Goal: Task Accomplishment & Management: Manage account settings

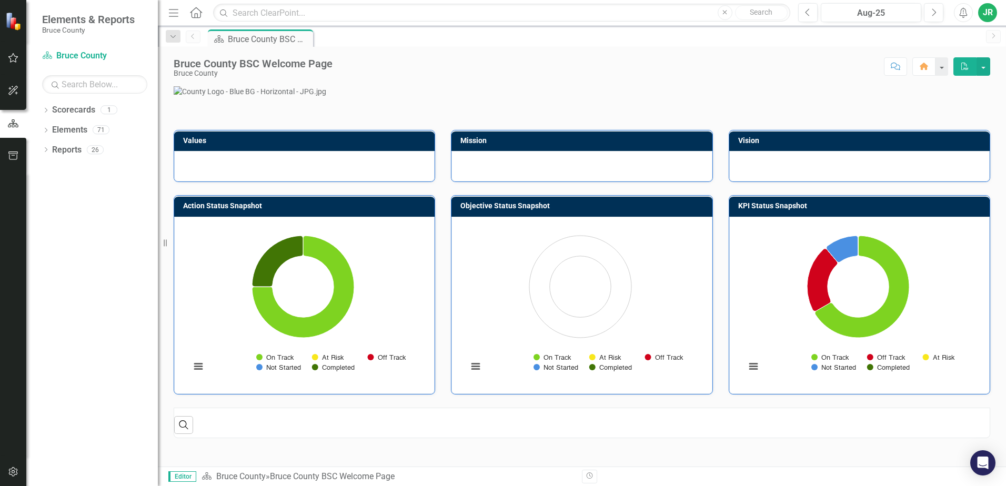
click at [12, 55] on icon "button" at bounding box center [13, 58] width 11 height 8
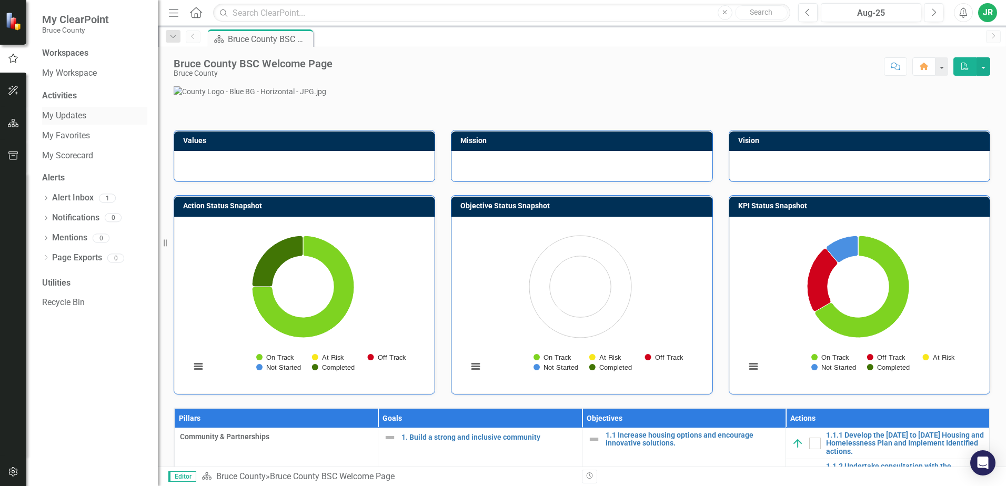
click at [69, 116] on link "My Updates" at bounding box center [94, 116] width 105 height 12
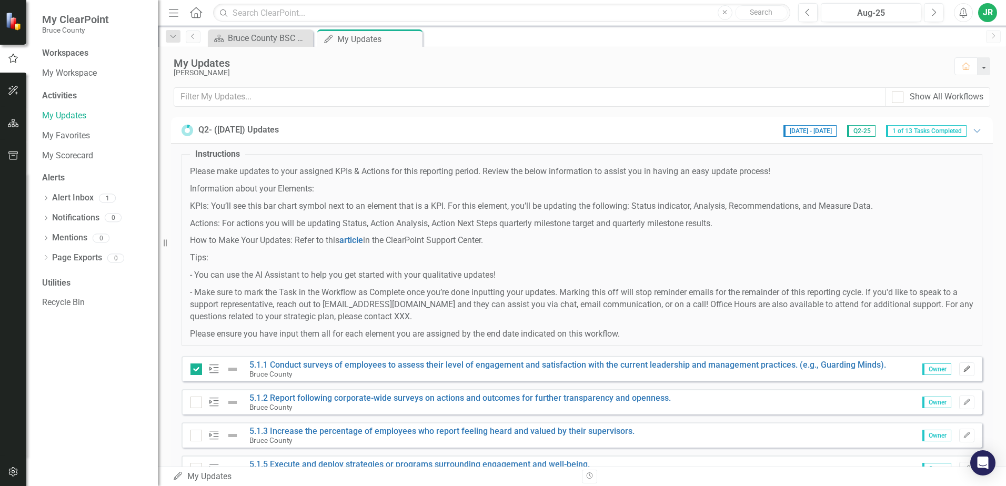
click at [963, 371] on icon "Edit" at bounding box center [967, 369] width 8 height 6
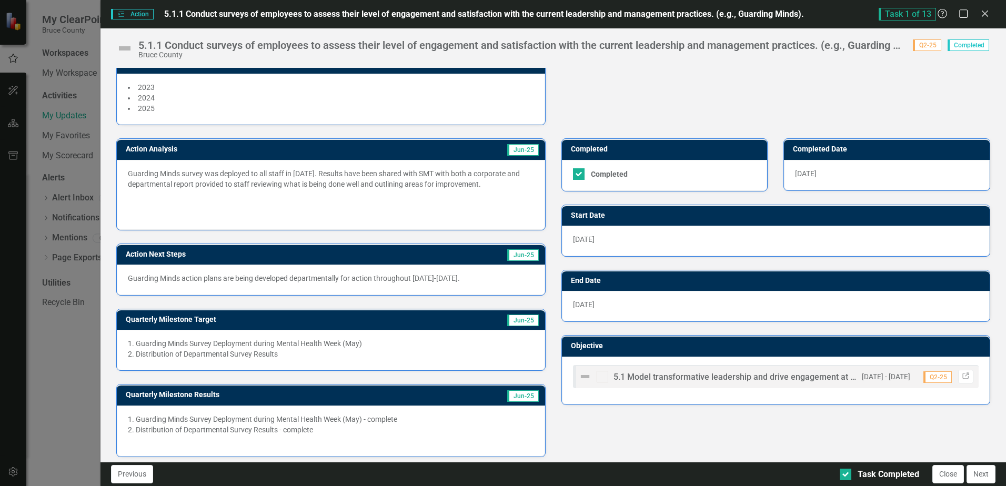
scroll to position [166, 0]
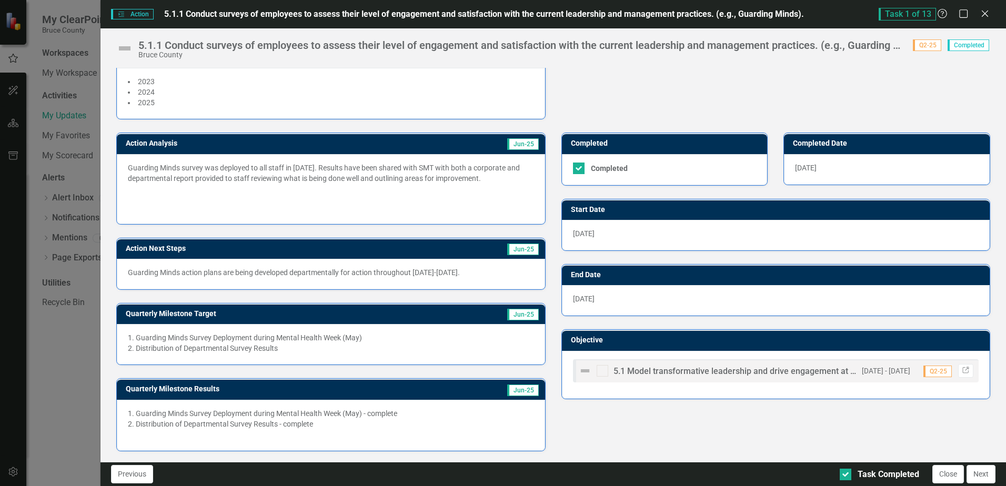
click at [252, 184] on p "Guarding Minds survey was deployed to all staff in [DATE]. Results have been sh…" at bounding box center [331, 174] width 406 height 23
click at [410, 169] on p "Guarding Minds survey was deployed to all staff in [DATE]. Results have been sh…" at bounding box center [331, 174] width 406 height 23
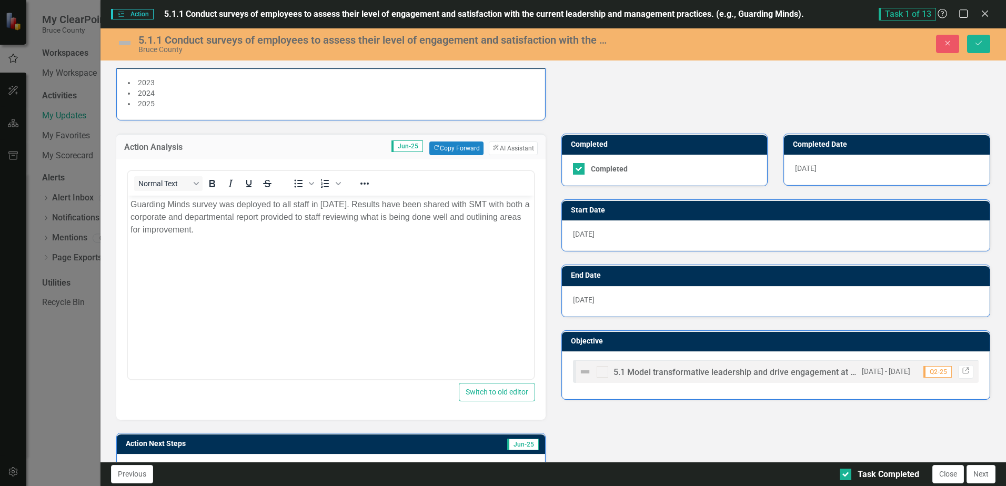
scroll to position [0, 0]
click at [345, 217] on p "Guarding Minds survey was deployed to all staff in [DATE]. Results have been sh…" at bounding box center [330, 217] width 400 height 38
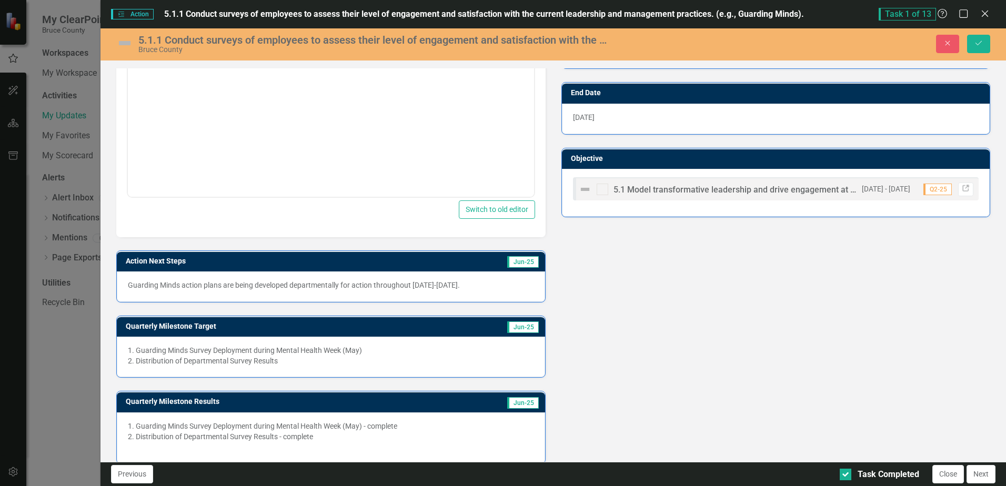
scroll to position [360, 0]
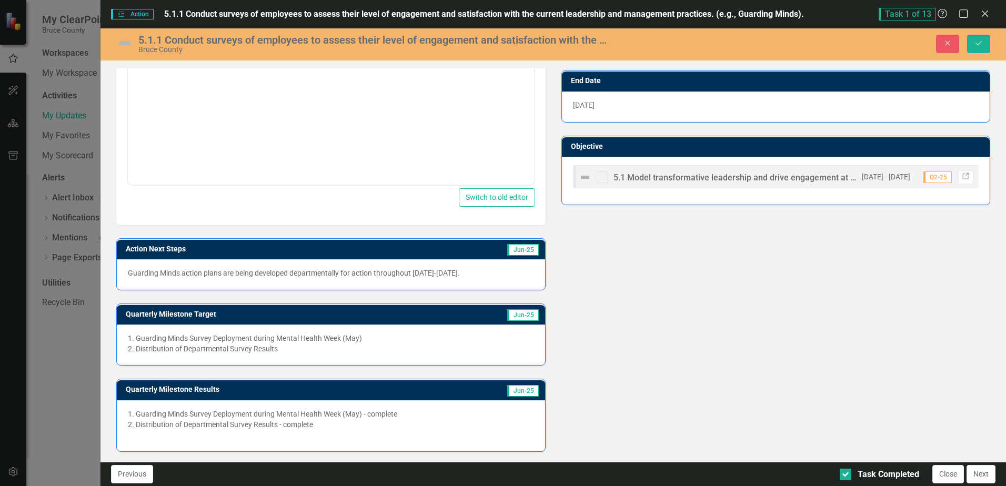
click at [308, 428] on div "2. Distribution of Departmental Survey Results - complete" at bounding box center [331, 424] width 406 height 11
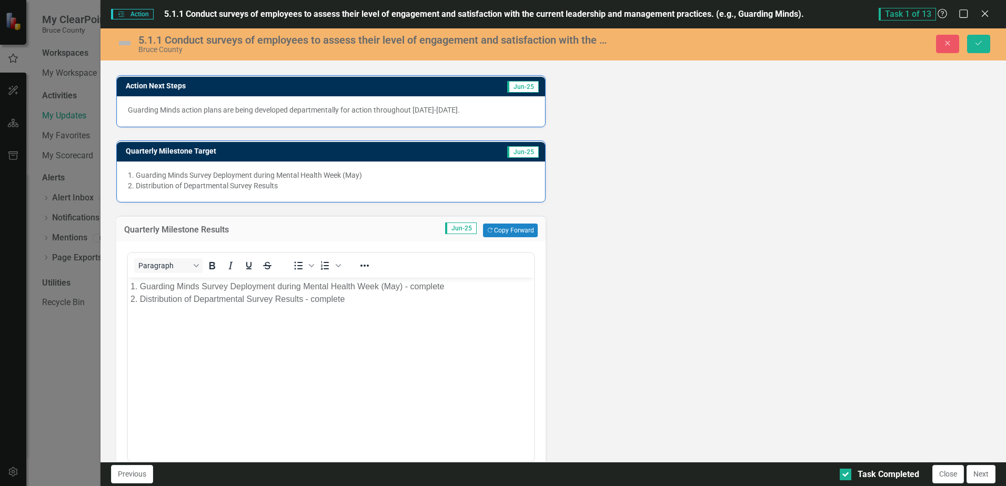
scroll to position [574, 0]
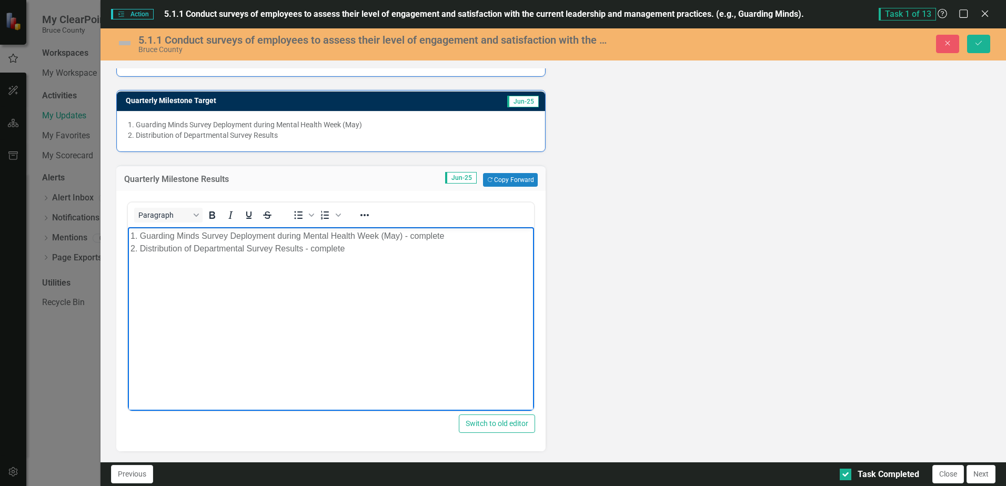
click at [207, 259] on div "Rich Text Area. Press ALT-0 for help." at bounding box center [330, 261] width 400 height 13
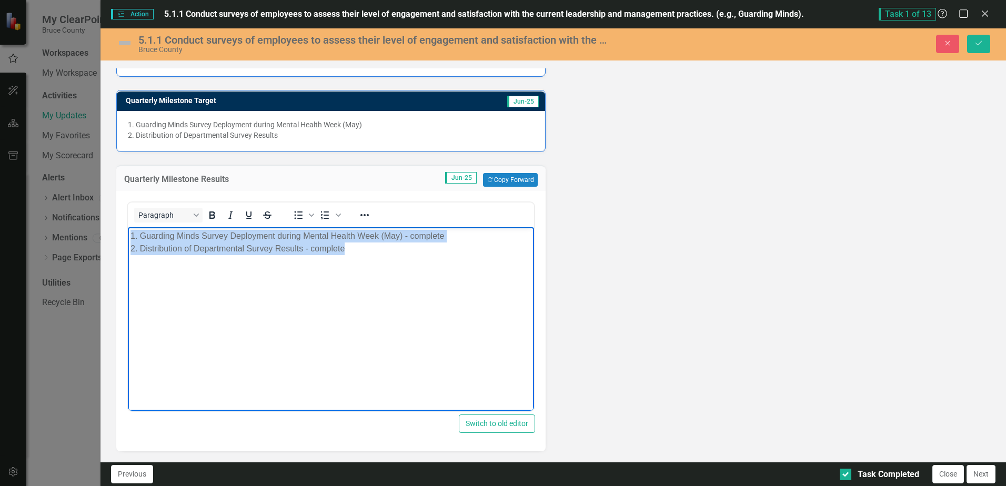
drag, startPoint x: 378, startPoint y: 247, endPoint x: 54, endPoint y: 232, distance: 324.5
click at [128, 232] on html "1. Guarding Minds Survey Deployment during Mental Health Week (May) - complete …" at bounding box center [331, 306] width 406 height 158
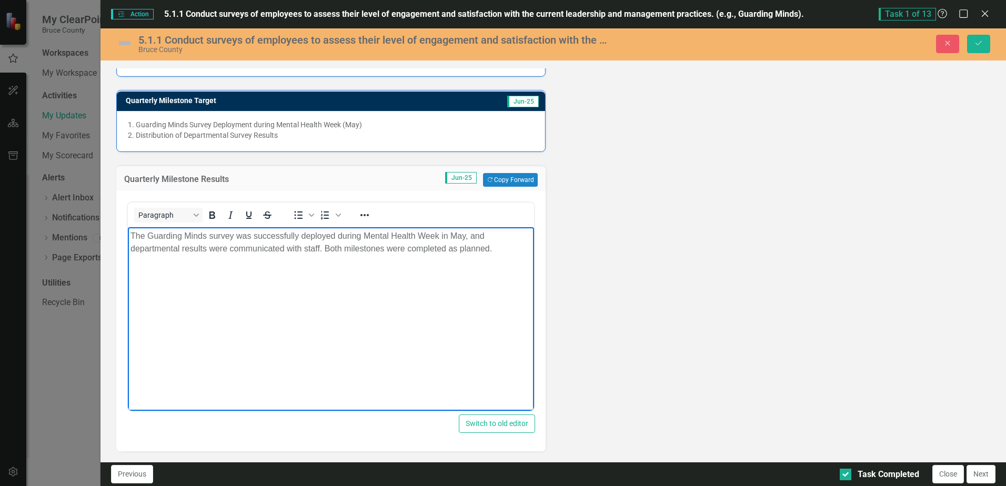
click at [715, 295] on div "Action Analysis Jun-25 Copy Forward Copy Forward ClearPoint AI AI Assistant <p>…" at bounding box center [553, 82] width 890 height 740
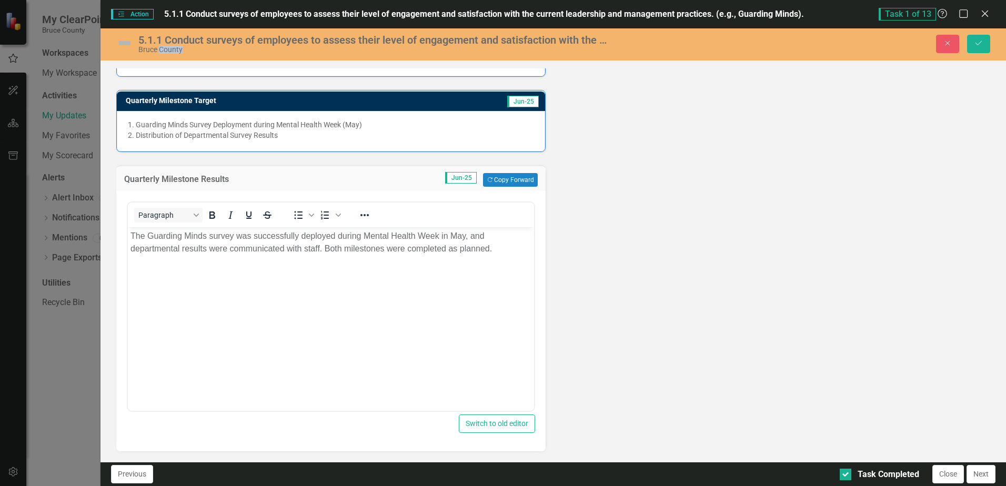
click at [715, 295] on div "Action Analysis Jun-25 Copy Forward Copy Forward ClearPoint AI AI Assistant <p>…" at bounding box center [553, 82] width 890 height 740
click at [979, 38] on button "Save" at bounding box center [978, 44] width 23 height 18
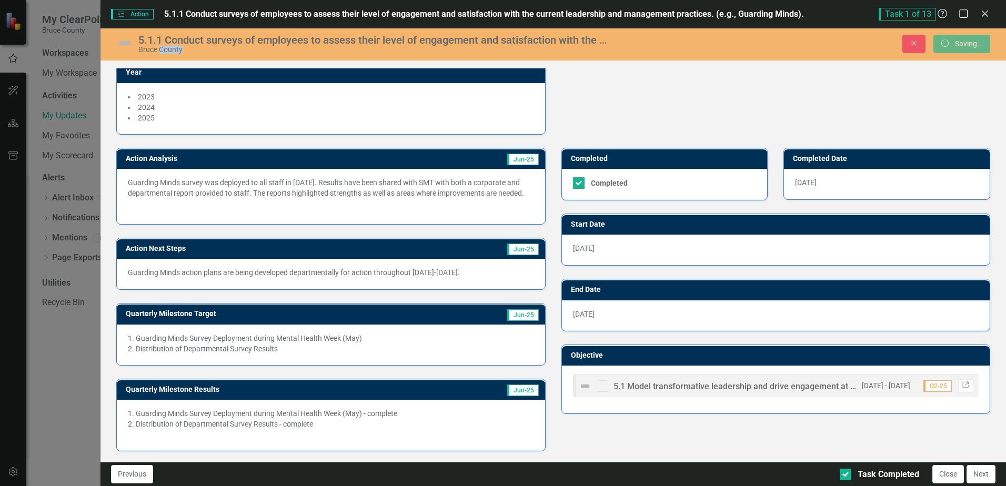
scroll to position [162, 0]
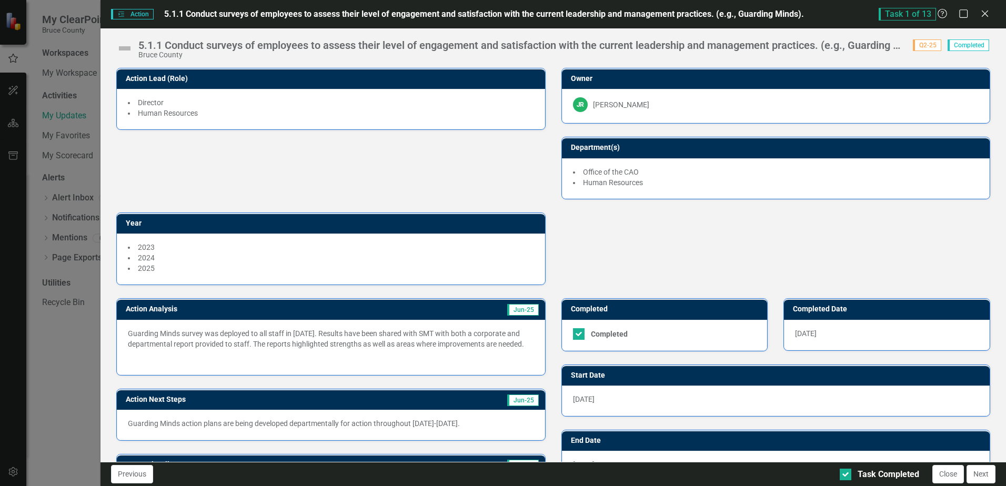
click at [125, 12] on icon "Action" at bounding box center [121, 14] width 8 height 6
click at [145, 14] on span "Action Action" at bounding box center [132, 14] width 42 height 11
click at [173, 13] on span "5.1.1 Conduct surveys of employees to assess their level of engagement and sati…" at bounding box center [484, 14] width 640 height 10
click at [125, 46] on img at bounding box center [124, 48] width 17 height 17
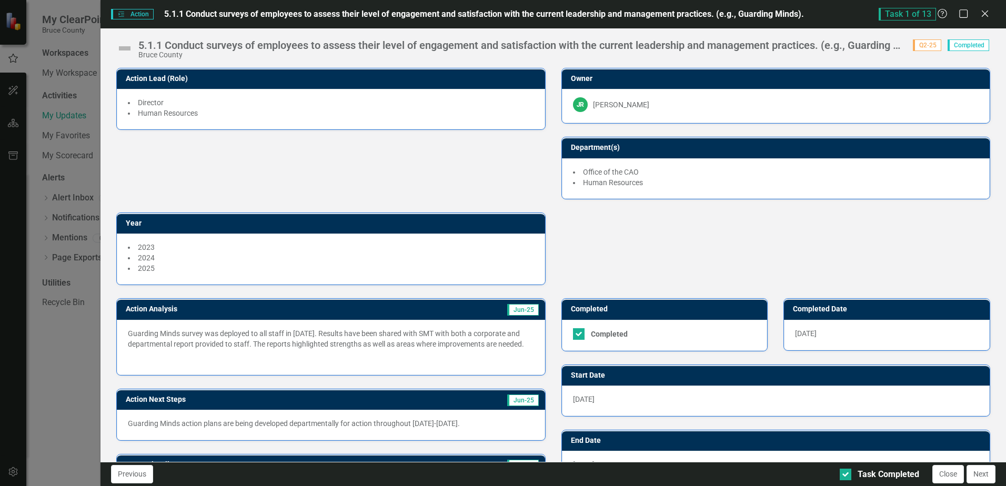
click at [147, 47] on div "5.1.1 Conduct surveys of employees to assess their level of engagement and sati…" at bounding box center [520, 45] width 764 height 12
drag, startPoint x: 145, startPoint y: 14, endPoint x: 119, endPoint y: 13, distance: 25.8
click at [119, 13] on icon at bounding box center [122, 14] width 6 height 5
click at [119, 13] on icon "Action" at bounding box center [121, 14] width 8 height 6
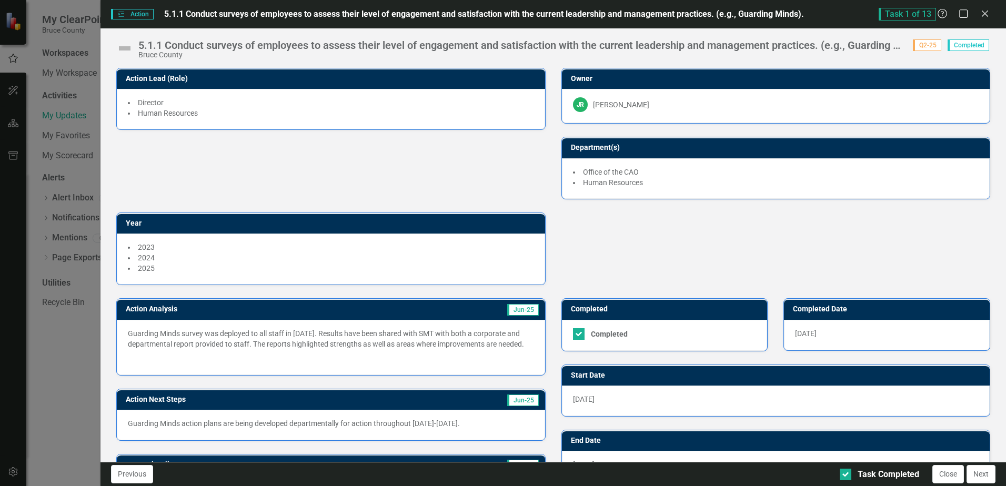
click at [166, 184] on div "Action Lead (Role) Director Human Resources Owner JR [PERSON_NAME] Department(s…" at bounding box center [553, 170] width 890 height 230
click at [128, 13] on span "Action Action" at bounding box center [132, 14] width 42 height 11
click at [887, 16] on span "Task 1 of 13" at bounding box center [907, 14] width 57 height 13
click at [113, 11] on span "Action Action" at bounding box center [132, 14] width 42 height 11
click at [951, 477] on button "Close" at bounding box center [948, 474] width 32 height 18
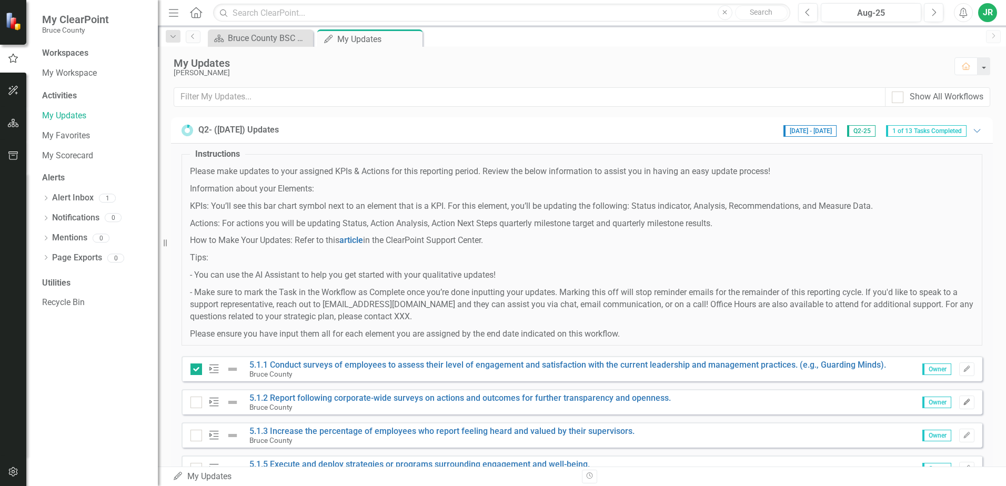
click at [963, 403] on icon "Edit" at bounding box center [967, 402] width 8 height 6
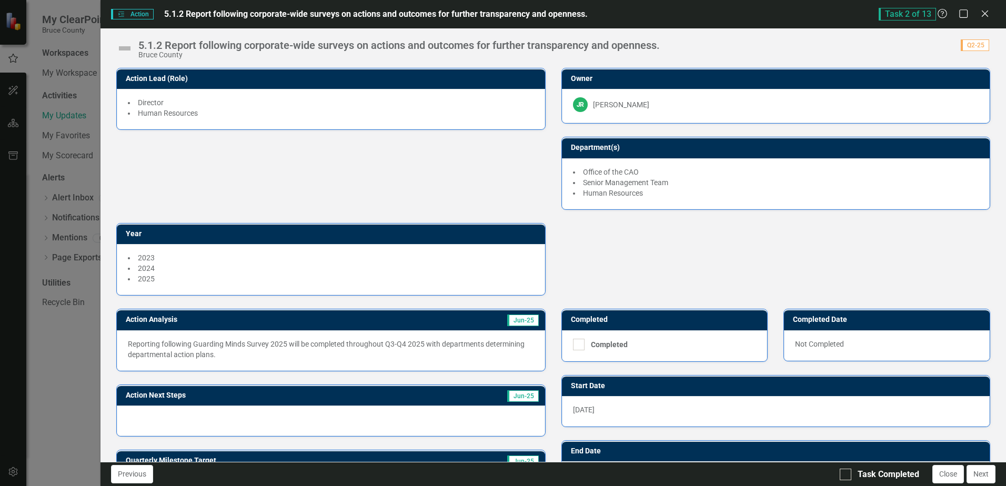
click at [368, 348] on p "Reporting following Guarding Minds Survey 2025 will be completed throughout Q3-…" at bounding box center [331, 349] width 406 height 21
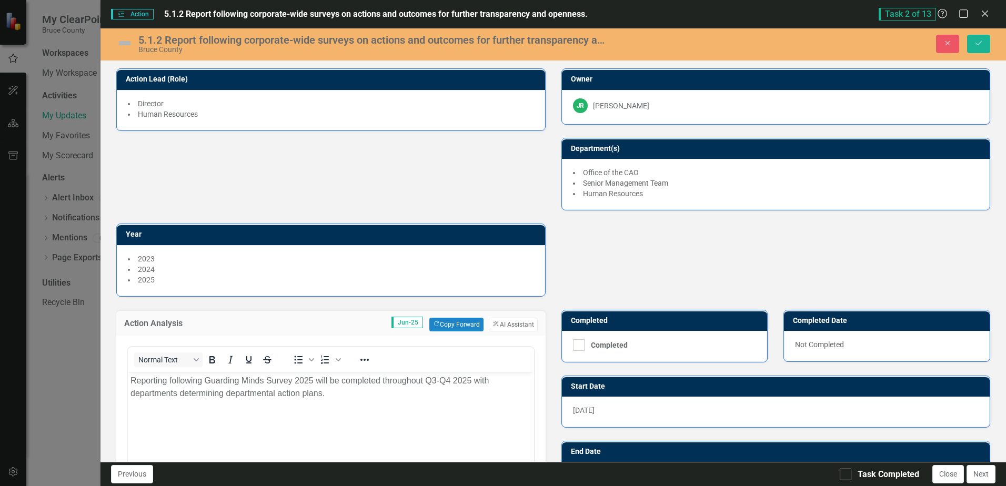
scroll to position [0, 0]
click at [129, 379] on body "Reporting following Guarding Minds Survey 2025 will be completed throughout Q3-…" at bounding box center [331, 450] width 406 height 158
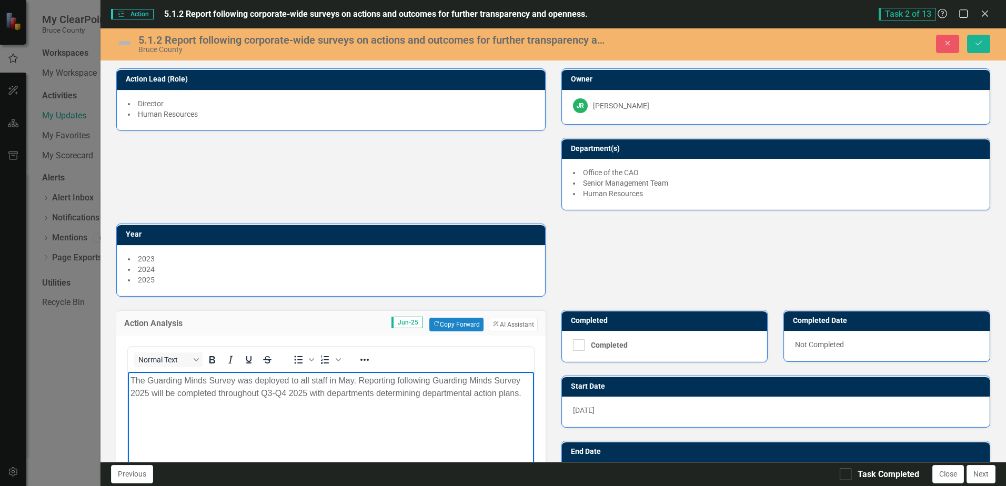
click at [353, 379] on p "The Guarding Minds Survey was deployed to all staff in May. Reporting following…" at bounding box center [330, 386] width 400 height 25
click at [211, 394] on p "The Guarding Minds Survey was deployed to all staff in May with departmental re…" at bounding box center [330, 393] width 400 height 38
drag, startPoint x: 213, startPoint y: 393, endPoint x: 356, endPoint y: 395, distance: 142.6
click at [356, 395] on p "The Guarding Minds Survey was deployed to all staff in May with departmental re…" at bounding box center [330, 393] width 400 height 38
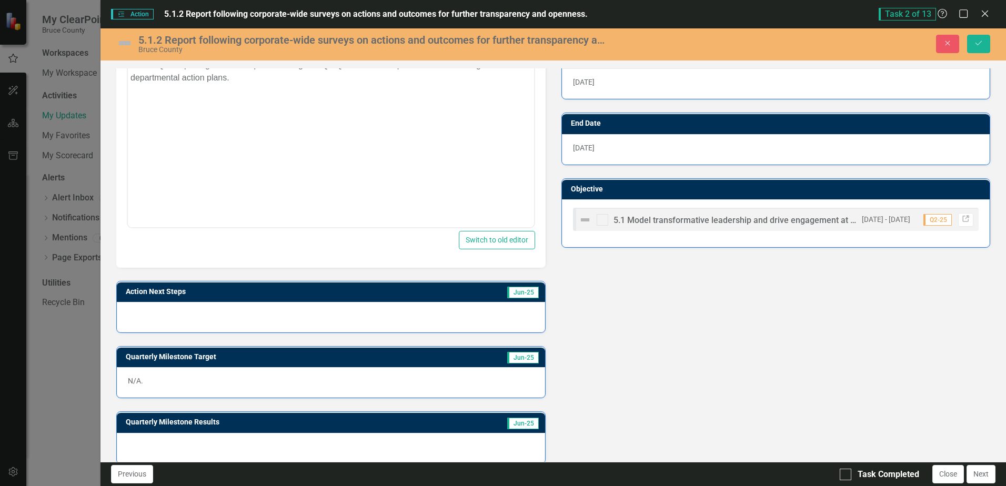
scroll to position [340, 0]
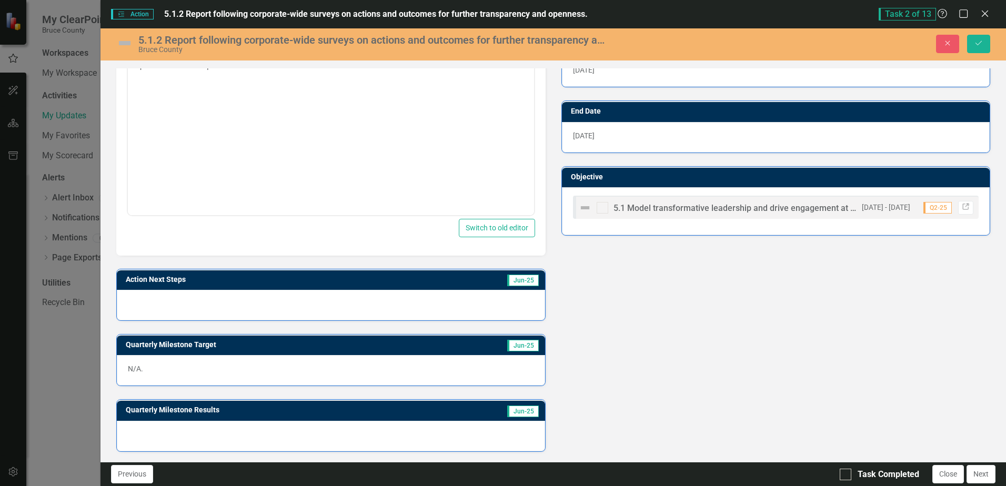
click at [318, 300] on div at bounding box center [331, 305] width 428 height 31
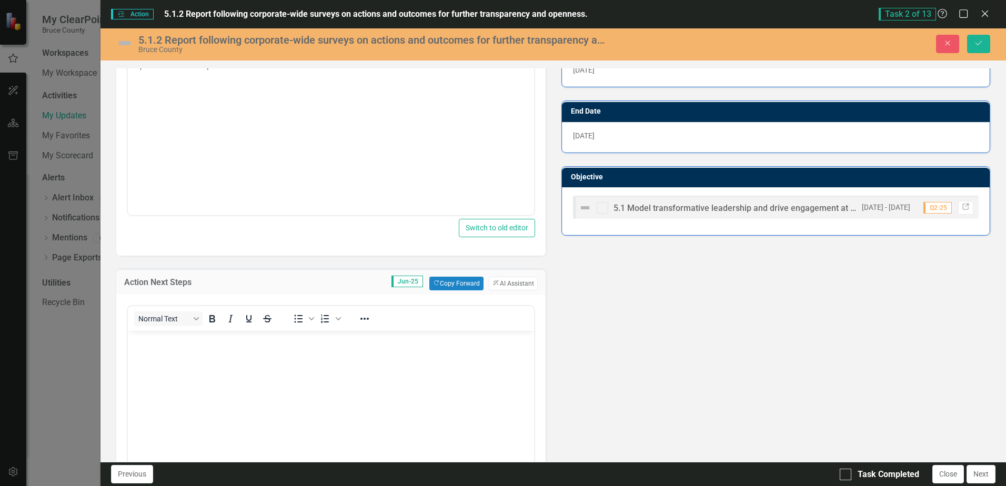
scroll to position [0, 0]
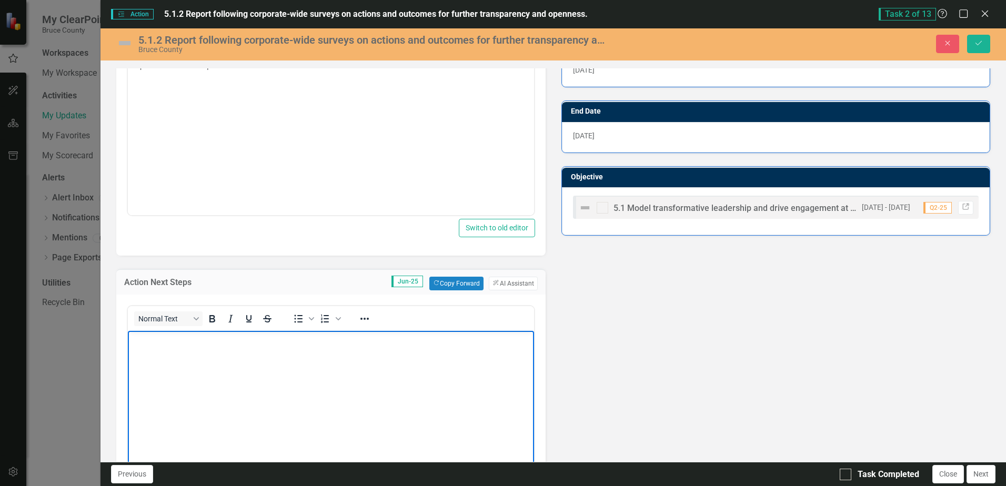
click at [168, 351] on body "Rich Text Area. Press ALT-0 for help." at bounding box center [331, 409] width 406 height 158
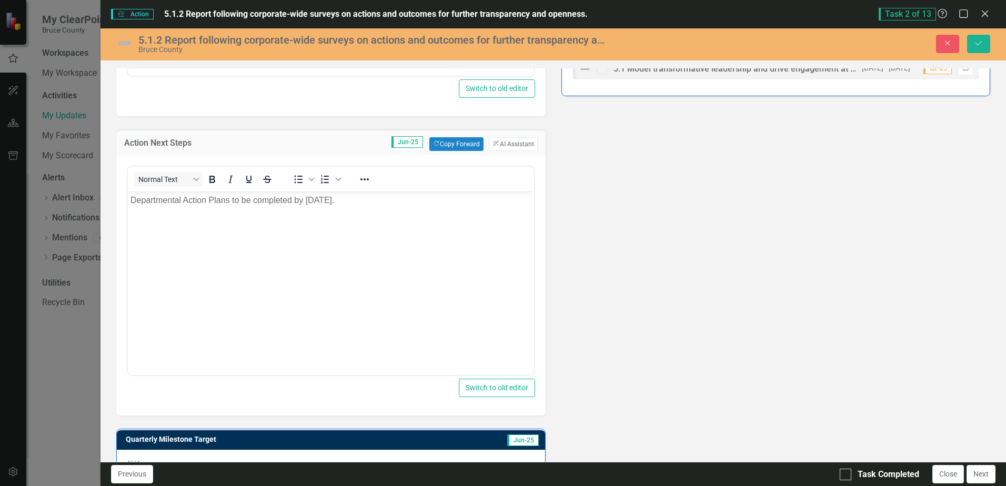
scroll to position [575, 0]
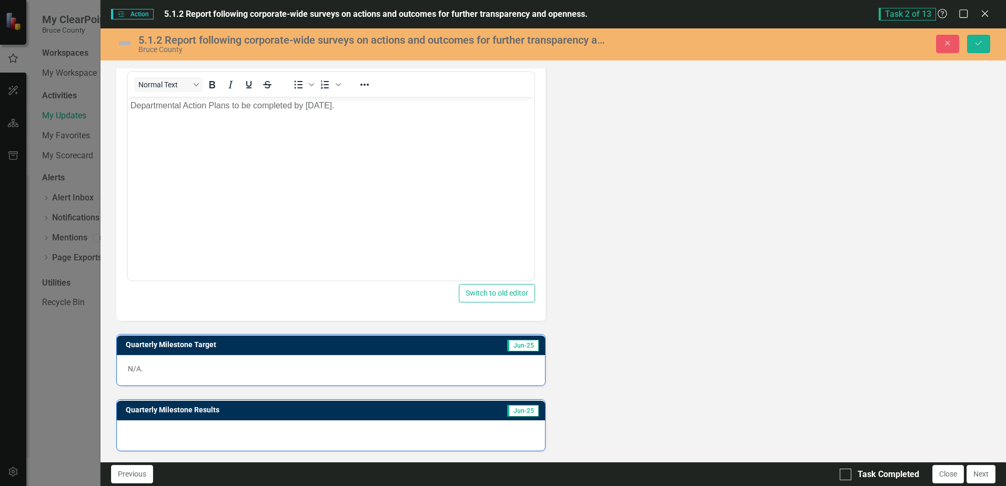
click at [163, 372] on p "N/A." at bounding box center [331, 369] width 406 height 11
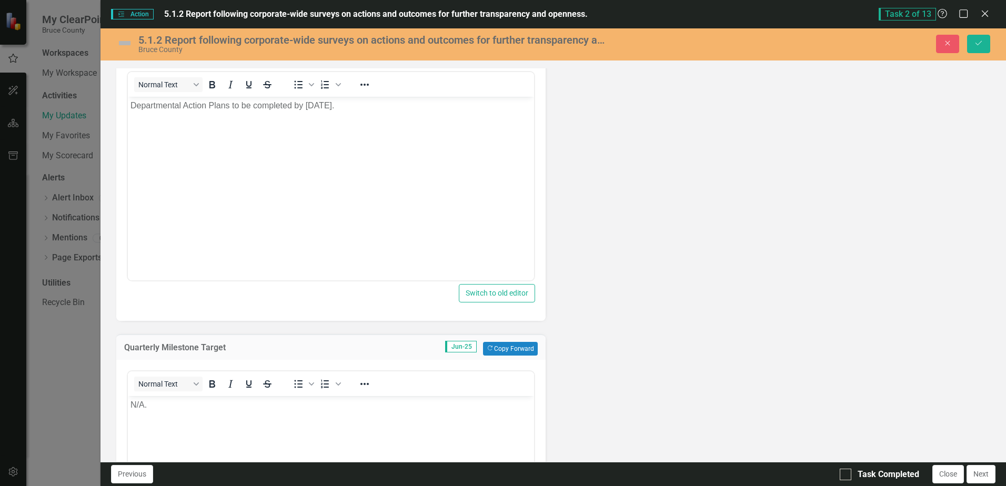
scroll to position [0, 0]
click at [199, 408] on p "N/A." at bounding box center [330, 404] width 400 height 13
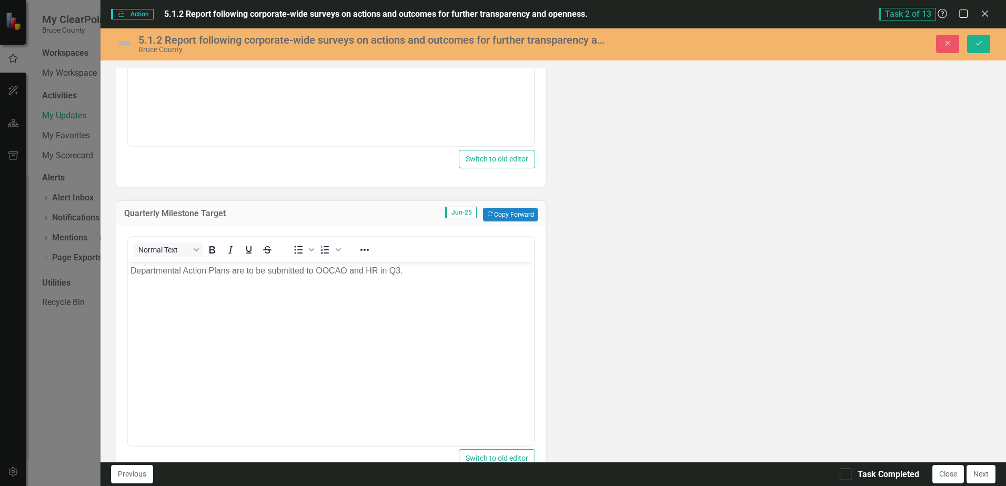
scroll to position [809, 0]
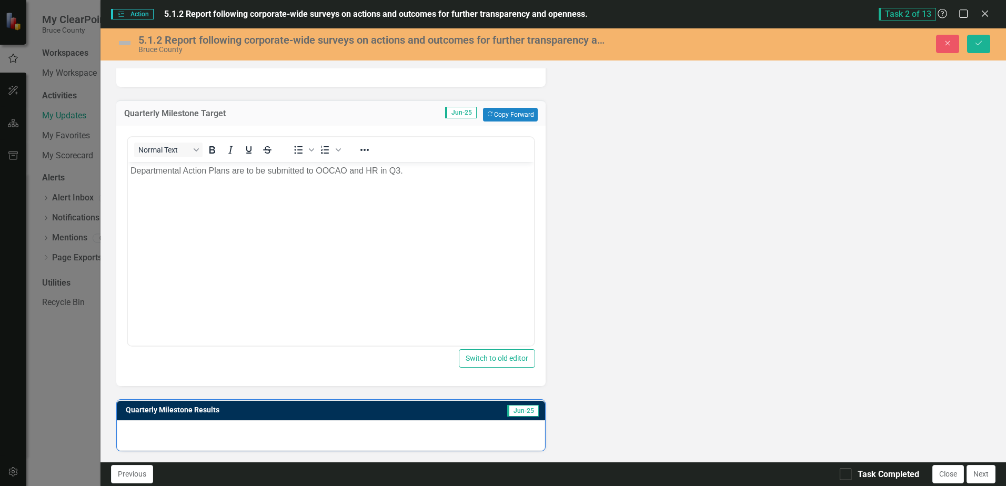
click at [287, 435] on div at bounding box center [331, 435] width 428 height 31
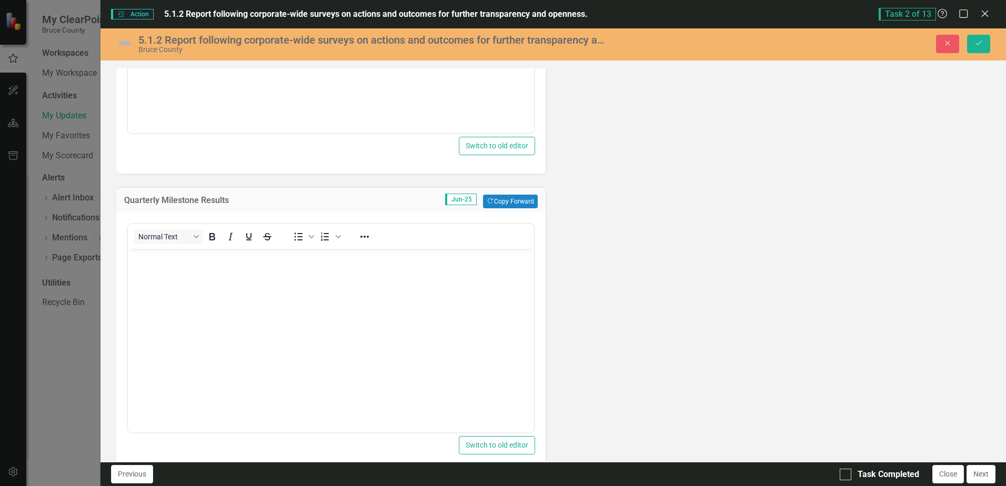
scroll to position [1042, 0]
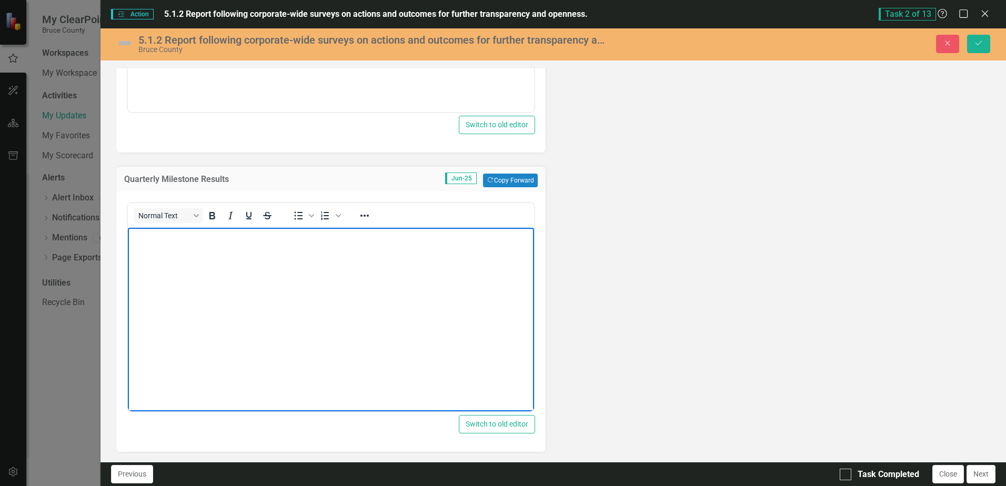
click at [187, 247] on body "Rich Text Area. Press ALT-0 for help." at bounding box center [331, 306] width 406 height 158
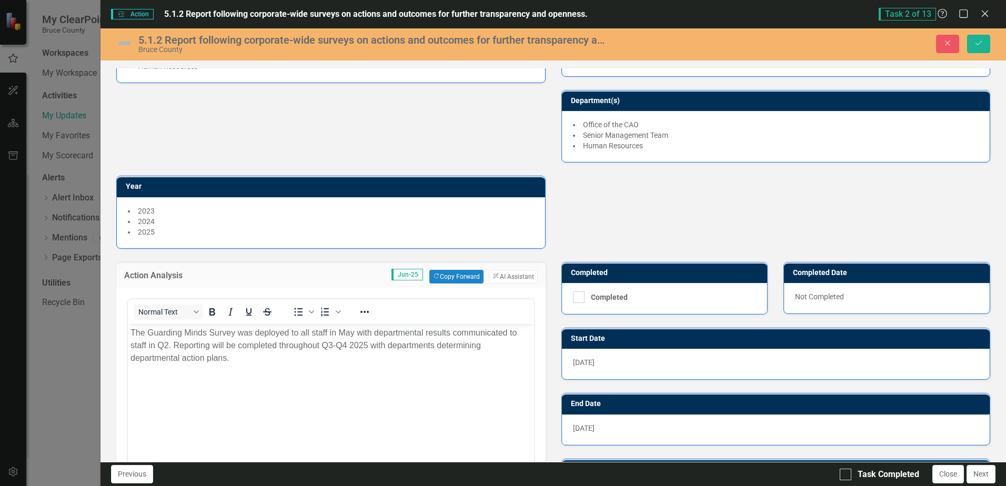
scroll to position [0, 0]
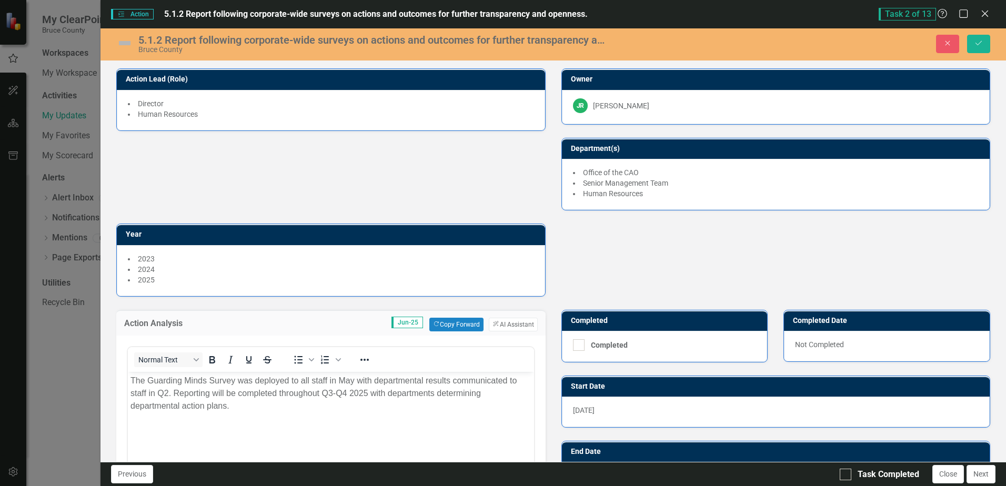
click at [130, 14] on span "Action Action" at bounding box center [132, 14] width 42 height 11
click at [120, 44] on img at bounding box center [124, 43] width 17 height 17
click at [127, 39] on img at bounding box center [124, 43] width 17 height 17
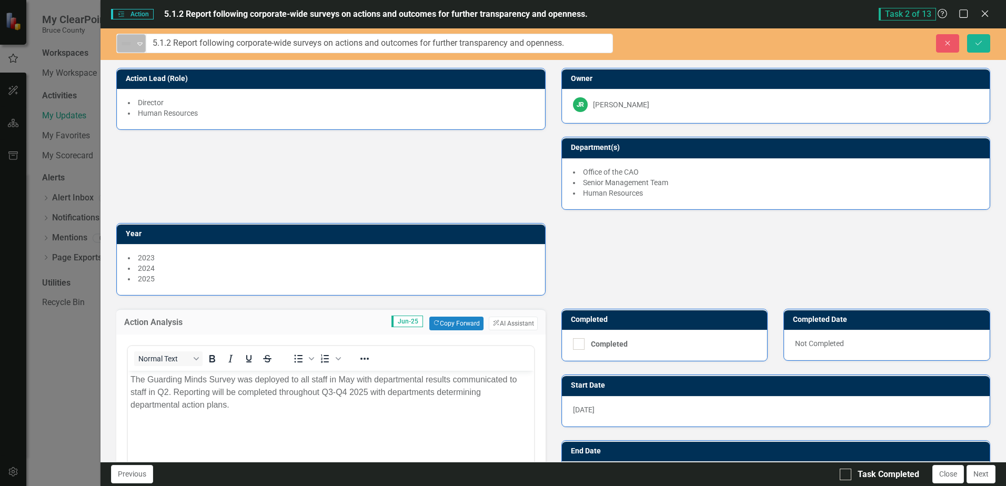
click at [139, 41] on icon "Expand" at bounding box center [140, 43] width 11 height 8
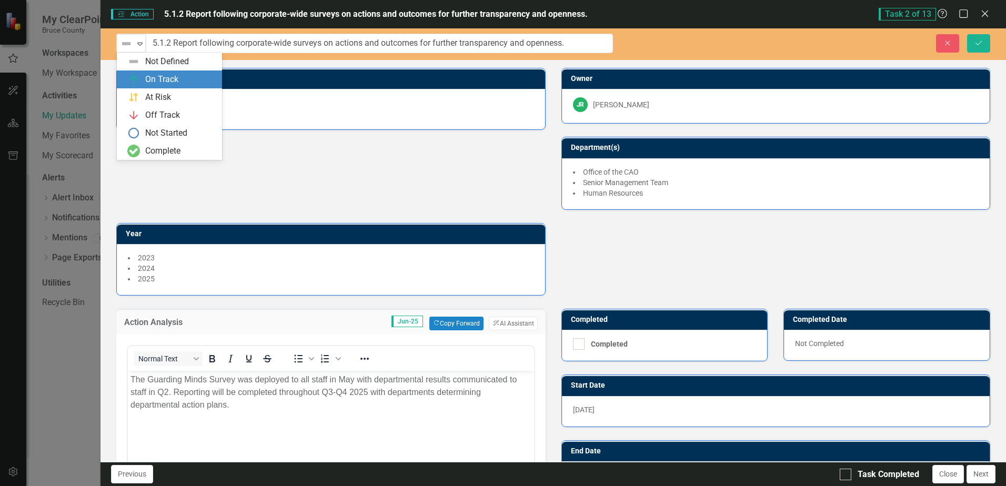
click at [154, 82] on div "On Track" at bounding box center [161, 80] width 33 height 12
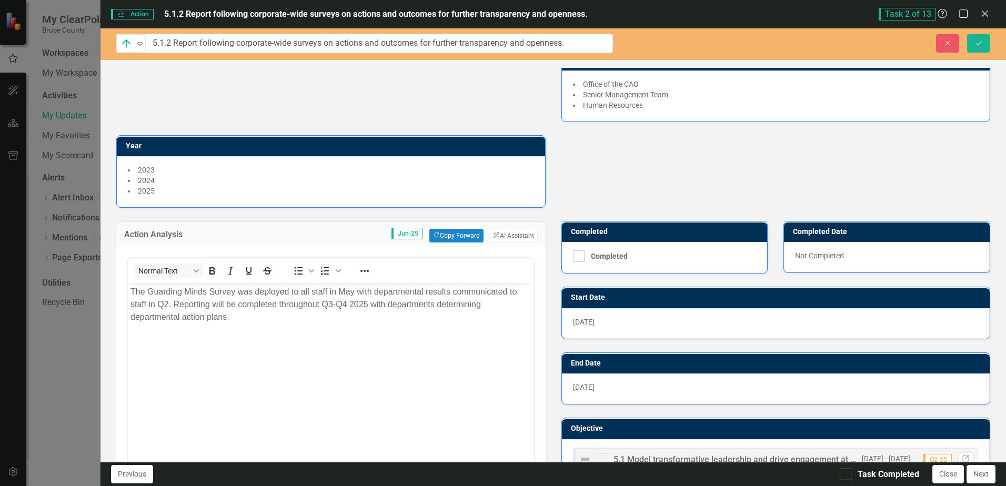
scroll to position [85, 0]
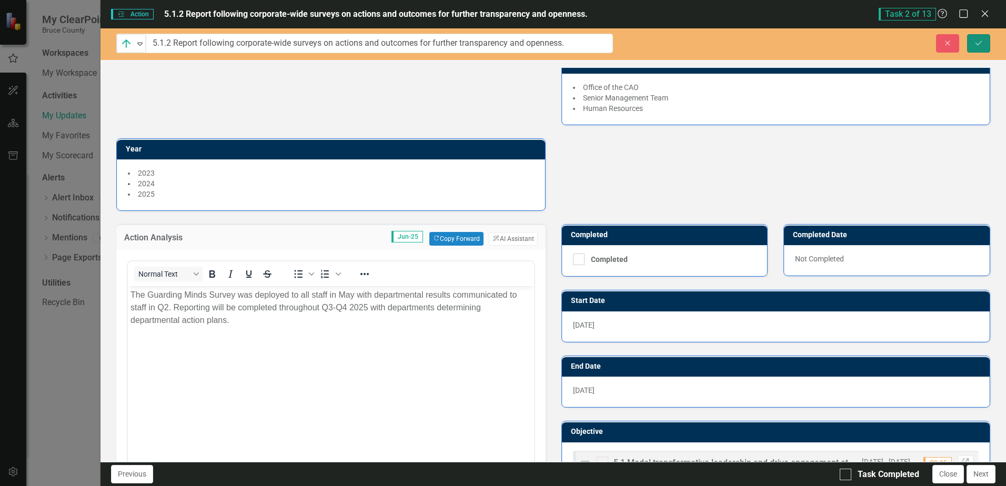
click at [981, 42] on icon "Save" at bounding box center [978, 42] width 9 height 7
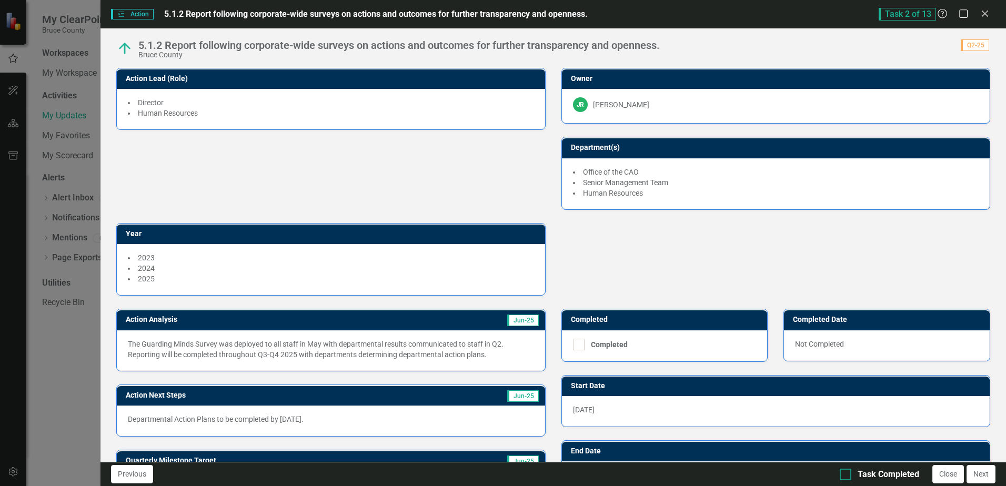
click at [844, 475] on input "Task Completed" at bounding box center [843, 472] width 7 height 7
checkbox input "true"
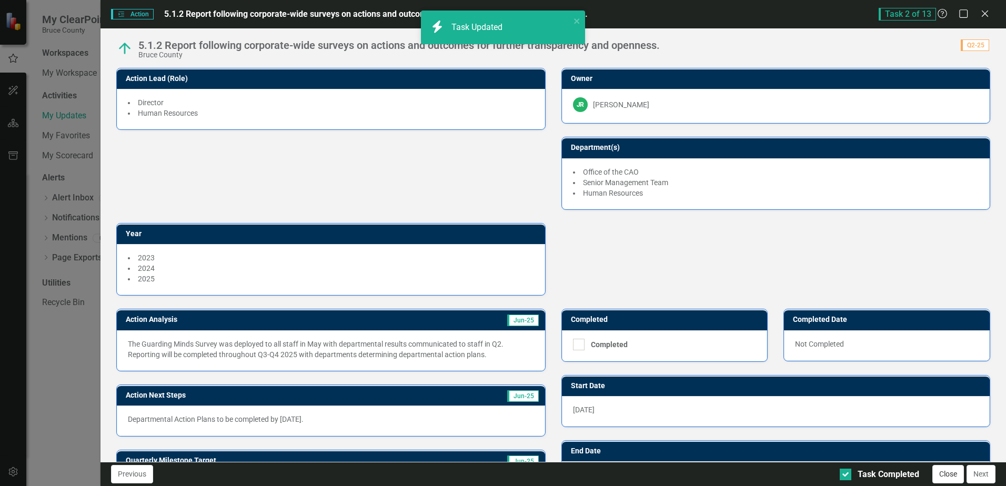
click at [942, 474] on button "Close" at bounding box center [948, 474] width 32 height 18
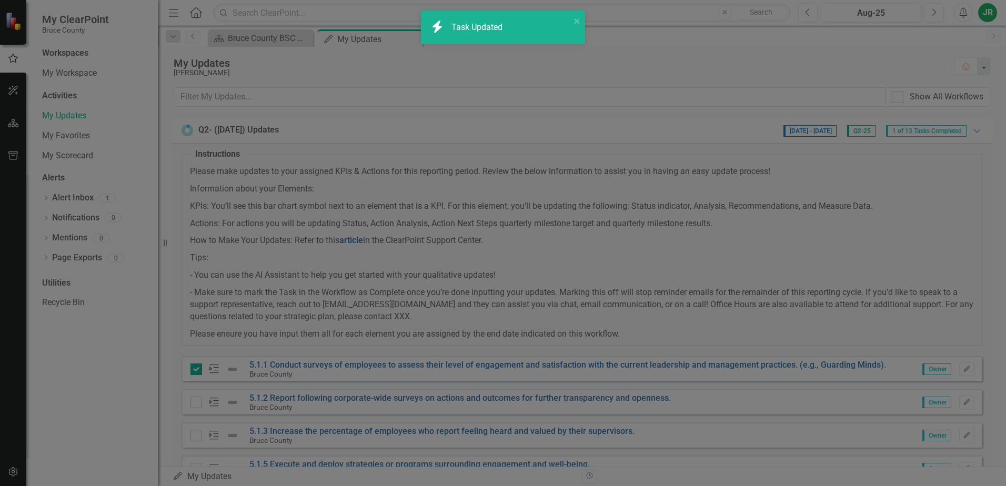
checkbox input "true"
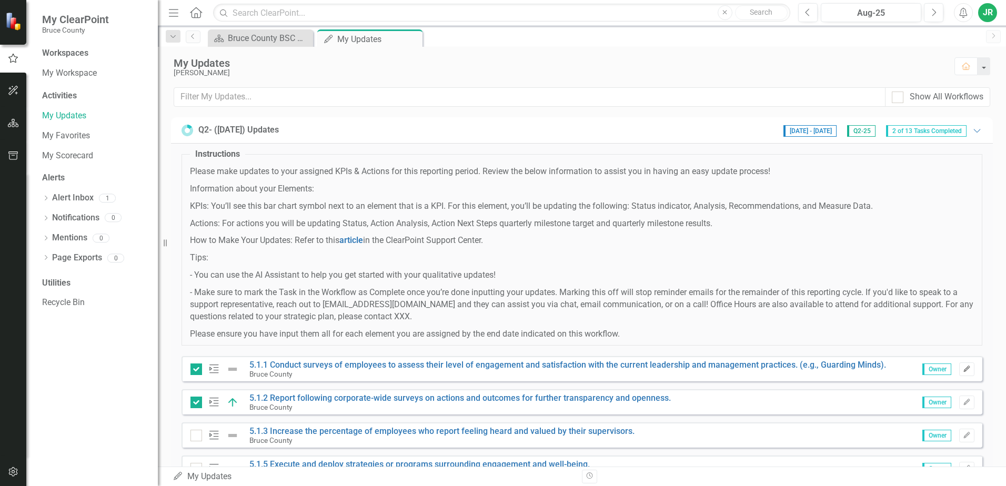
click at [963, 368] on icon "Edit" at bounding box center [967, 369] width 8 height 6
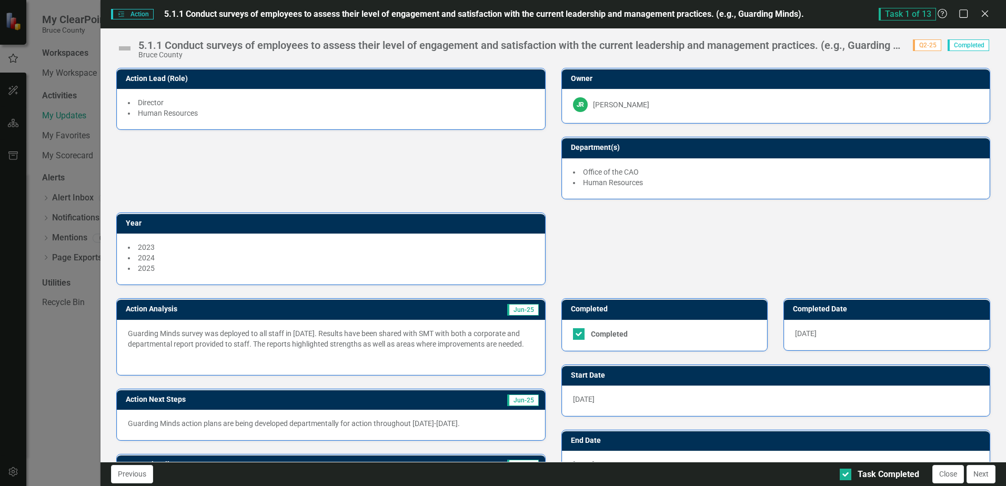
click at [128, 48] on img at bounding box center [124, 48] width 17 height 17
click at [124, 47] on img at bounding box center [124, 48] width 17 height 17
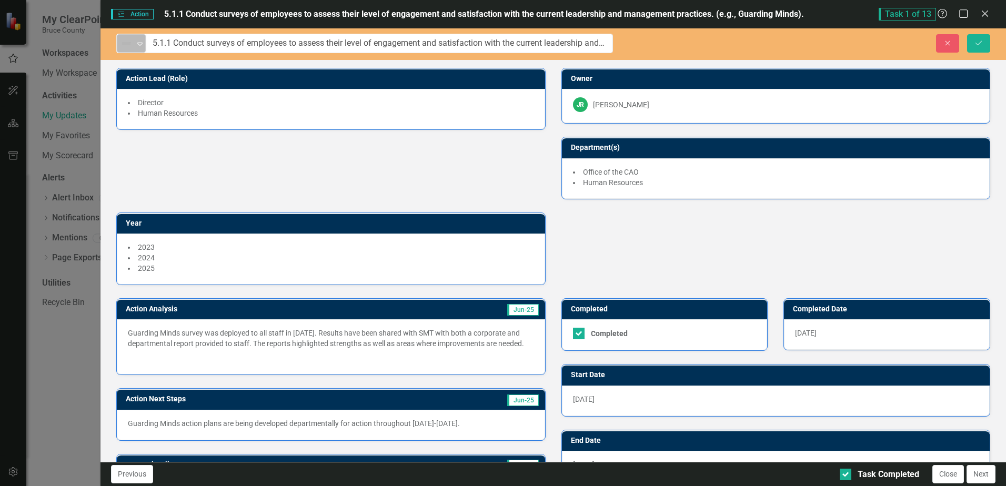
click at [140, 46] on icon "Expand" at bounding box center [140, 43] width 11 height 8
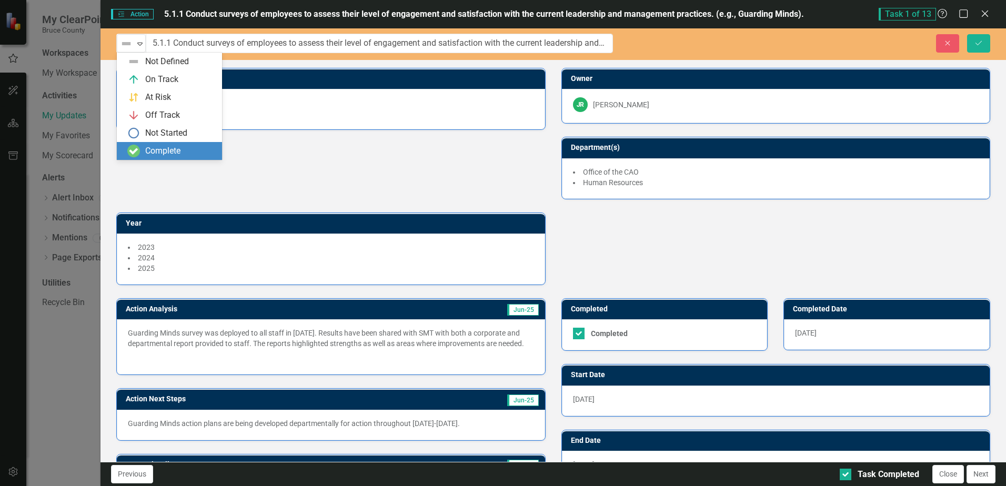
click at [150, 148] on div "Complete" at bounding box center [162, 151] width 35 height 12
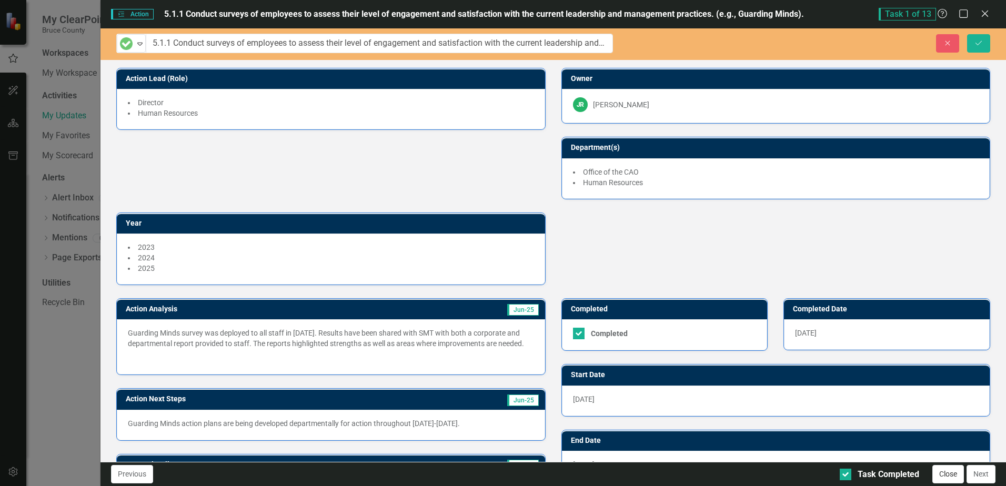
click at [954, 477] on button "Close" at bounding box center [948, 474] width 32 height 18
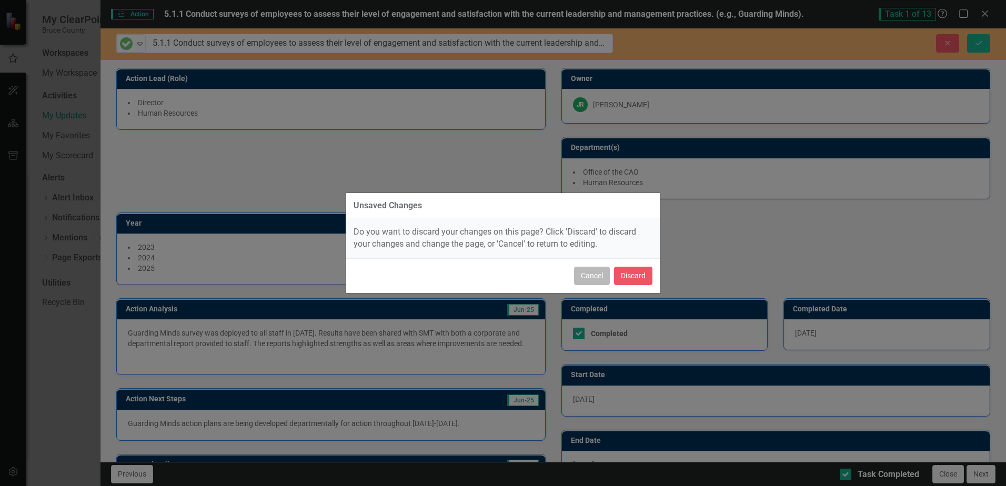
click at [590, 273] on button "Cancel" at bounding box center [592, 276] width 36 height 18
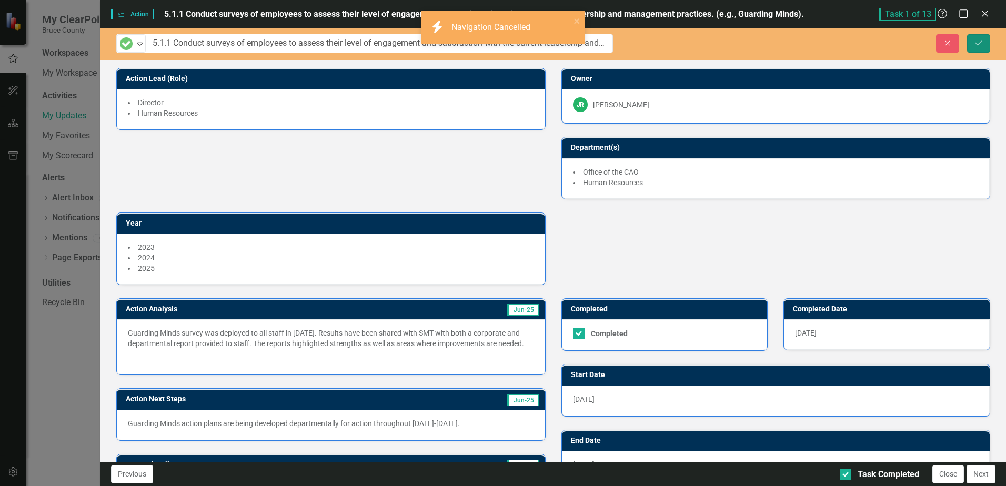
click at [974, 38] on button "Save" at bounding box center [978, 43] width 23 height 18
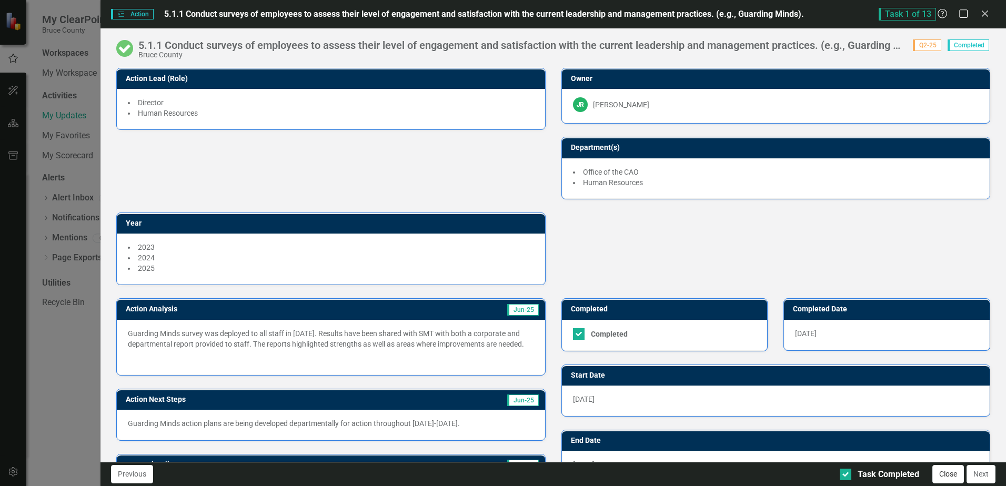
click at [938, 473] on button "Close" at bounding box center [948, 474] width 32 height 18
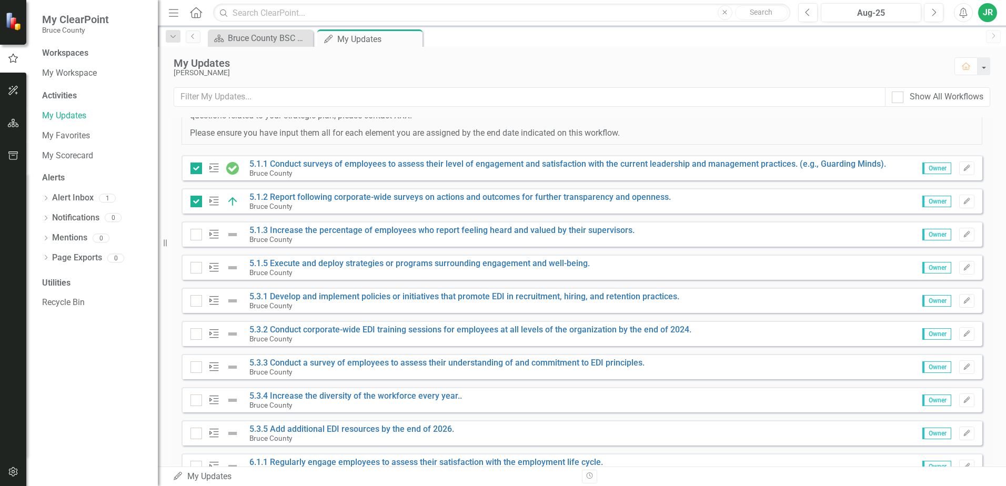
scroll to position [203, 0]
click at [468, 297] on link "5.3.1 Develop and implement policies or initiatives that promote EDI in recruit…" at bounding box center [464, 295] width 430 height 10
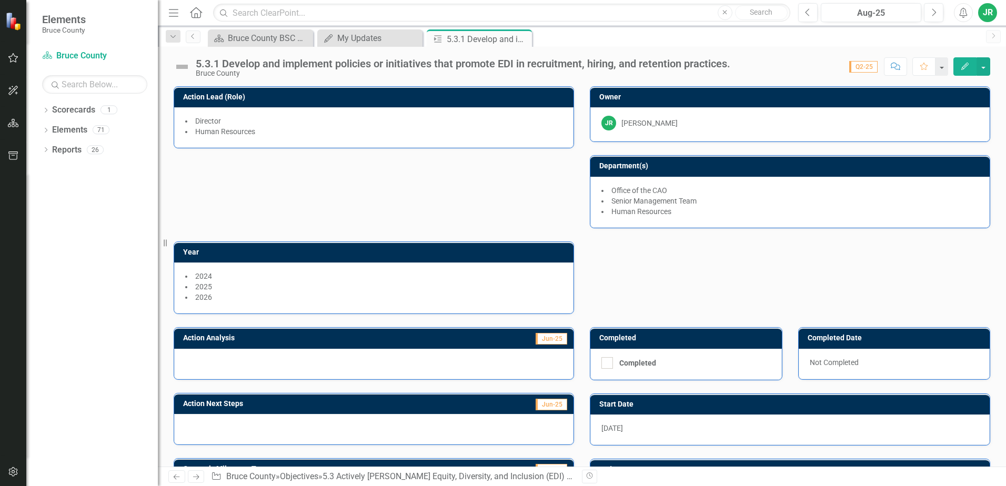
click at [216, 65] on div "5.3.1 Develop and implement policies or initiatives that promote EDI in recruit…" at bounding box center [463, 64] width 535 height 12
click at [297, 68] on div "5.3.1 Develop and implement policies or initiatives that promote EDI in recruit…" at bounding box center [463, 64] width 535 height 12
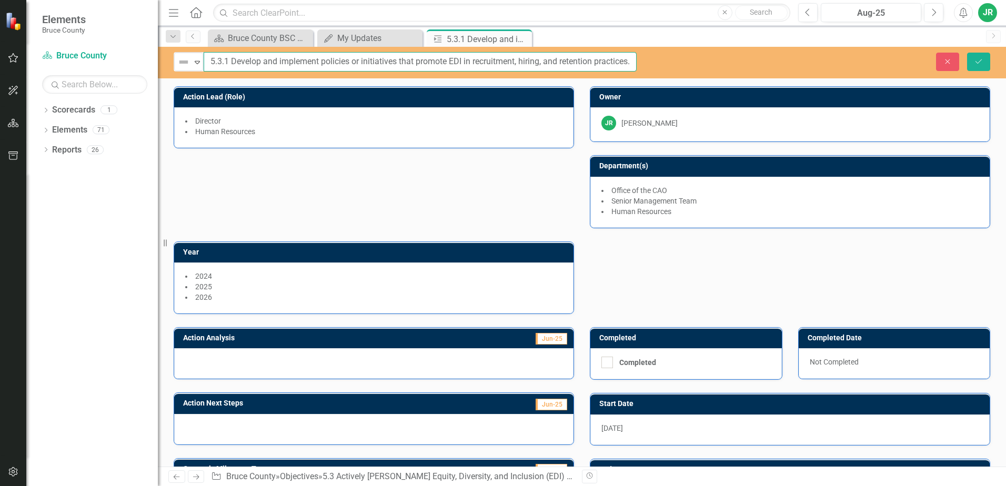
click at [204, 62] on input "5.3.1 Develop and implement policies or initiatives that promote EDI in recruit…" at bounding box center [420, 61] width 433 height 19
click at [198, 63] on icon "Expand" at bounding box center [197, 62] width 11 height 8
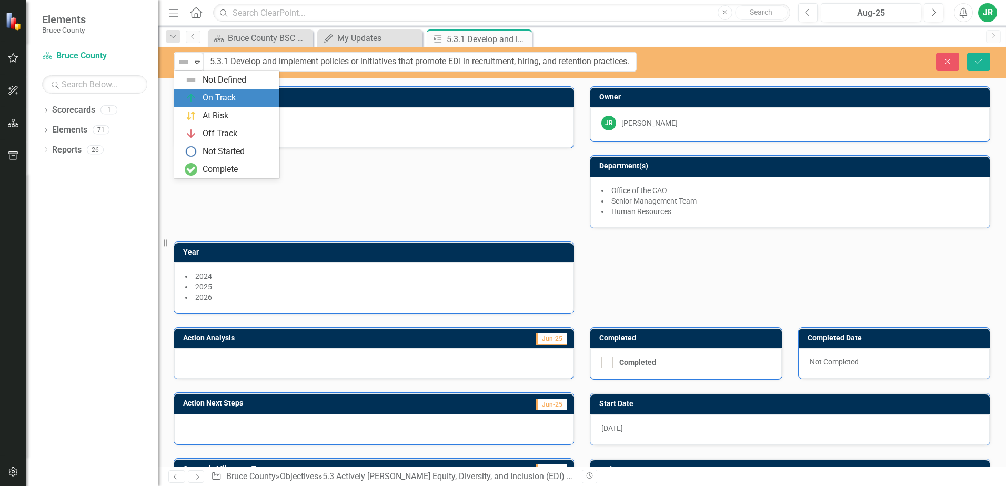
click at [199, 94] on div "On Track" at bounding box center [229, 98] width 88 height 13
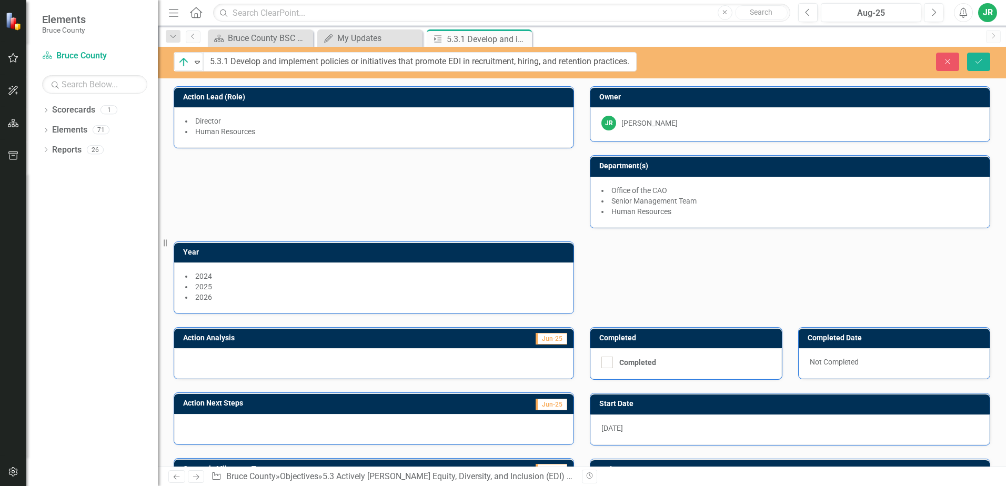
click at [452, 213] on div "Action Lead (Role) Director Human Resources Owner JR [PERSON_NAME] Department(s…" at bounding box center [582, 193] width 832 height 241
click at [301, 366] on div at bounding box center [373, 363] width 399 height 31
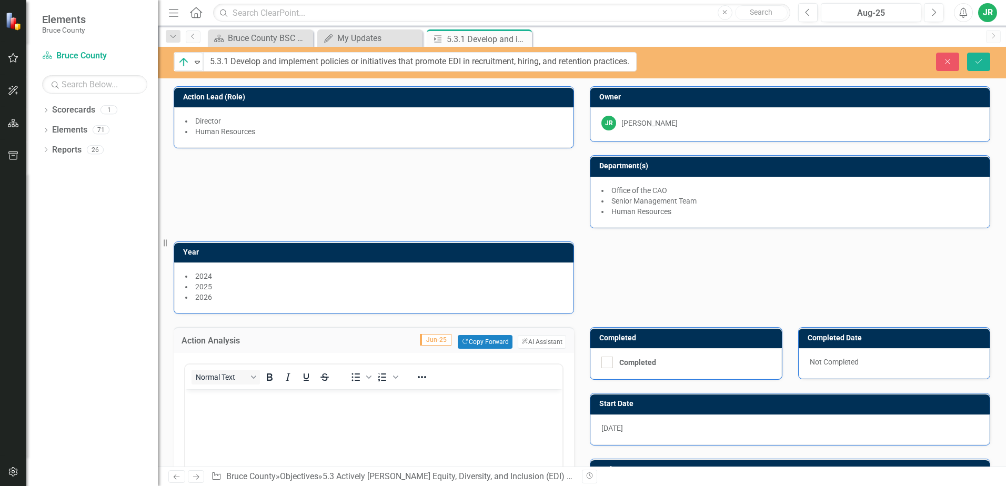
click at [229, 408] on body "Rich Text Area. Press ALT-0 for help." at bounding box center [373, 468] width 377 height 158
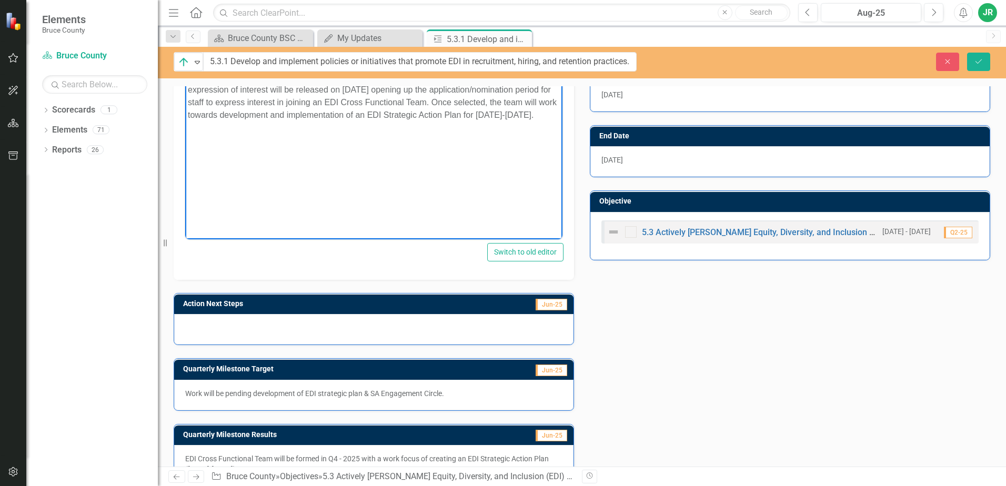
scroll to position [364, 0]
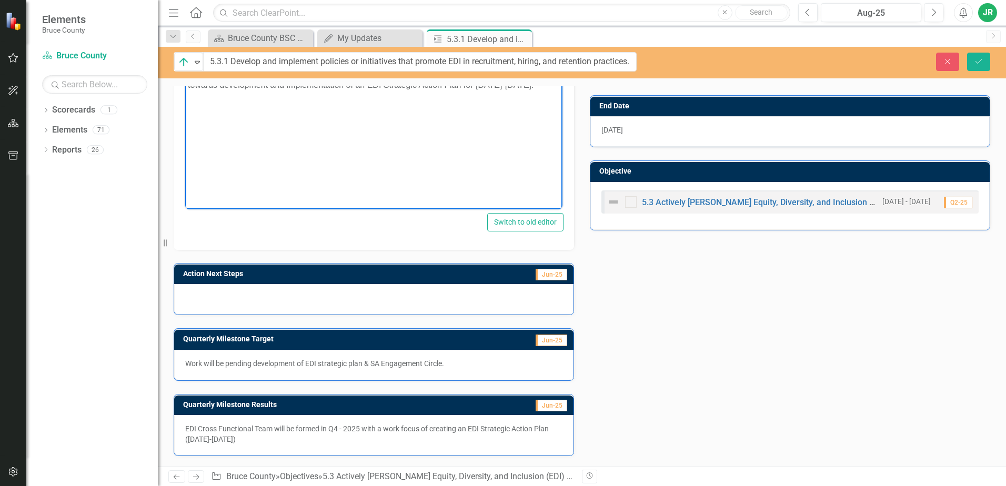
click at [266, 302] on div at bounding box center [373, 299] width 399 height 31
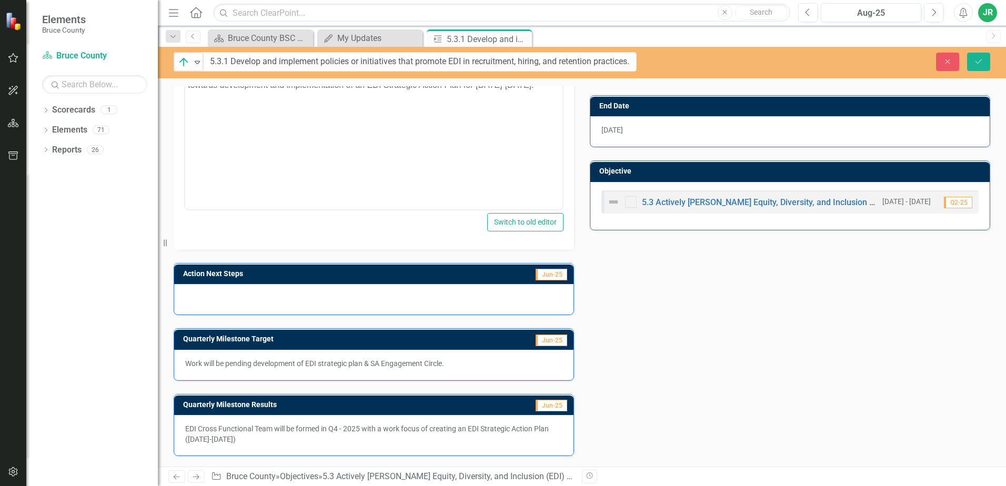
click at [266, 302] on div at bounding box center [373, 299] width 399 height 31
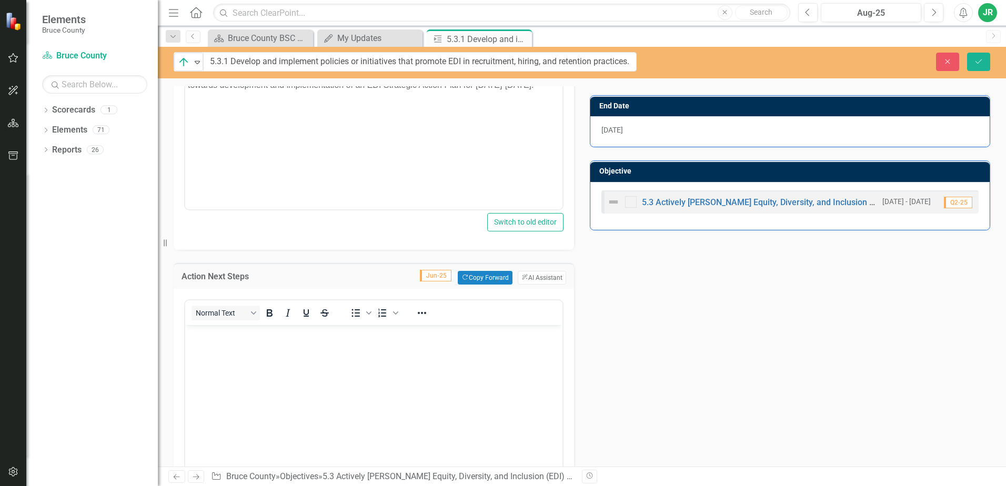
scroll to position [0, 0]
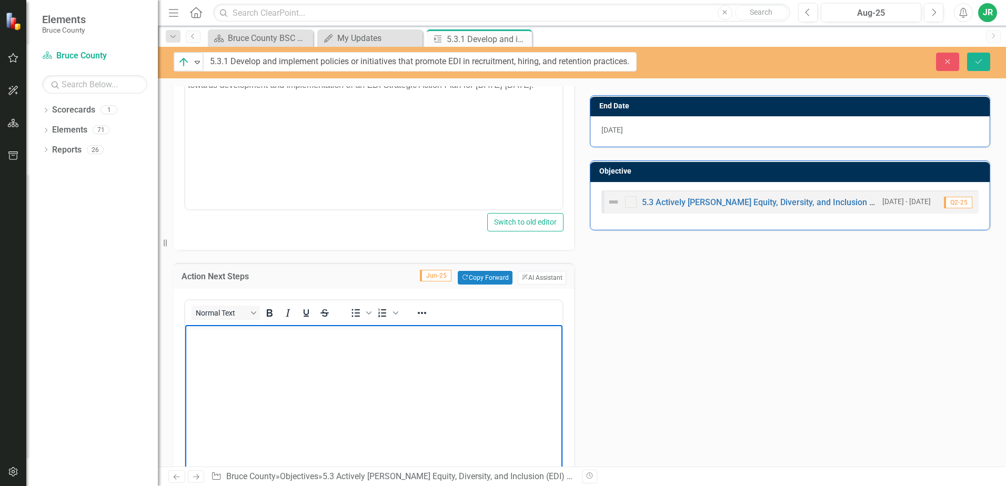
click at [213, 345] on body "Rich Text Area. Press ALT-0 for help." at bounding box center [373, 404] width 377 height 158
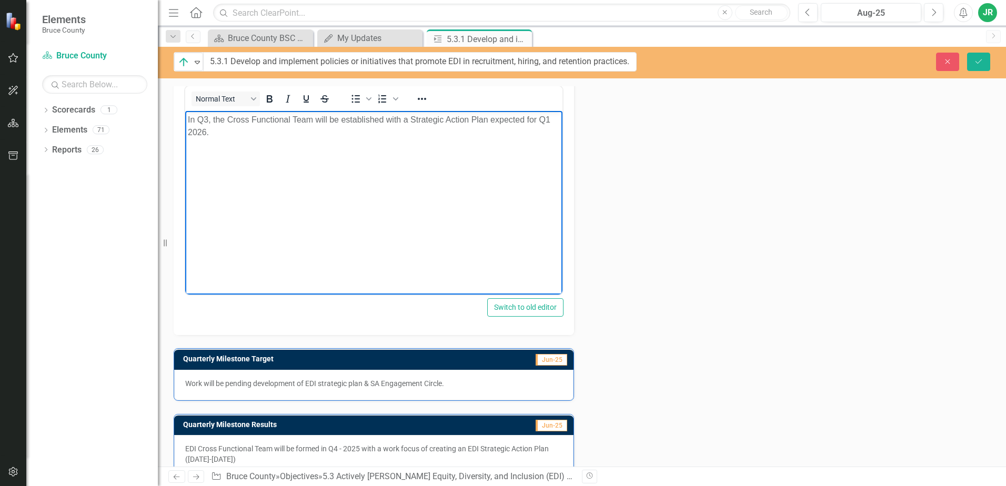
scroll to position [598, 0]
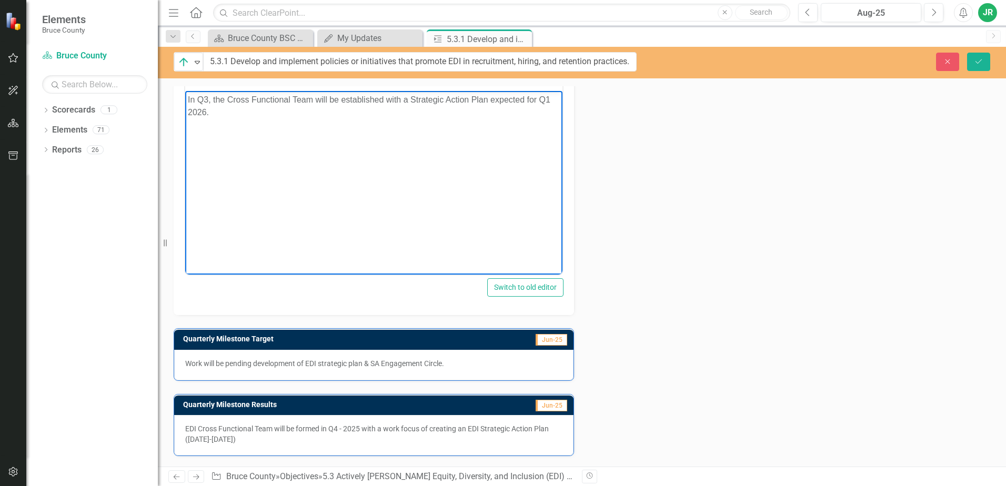
click at [309, 361] on p "Work will be pending development of EDI strategic plan & SA Engagement Circle." at bounding box center [373, 363] width 377 height 11
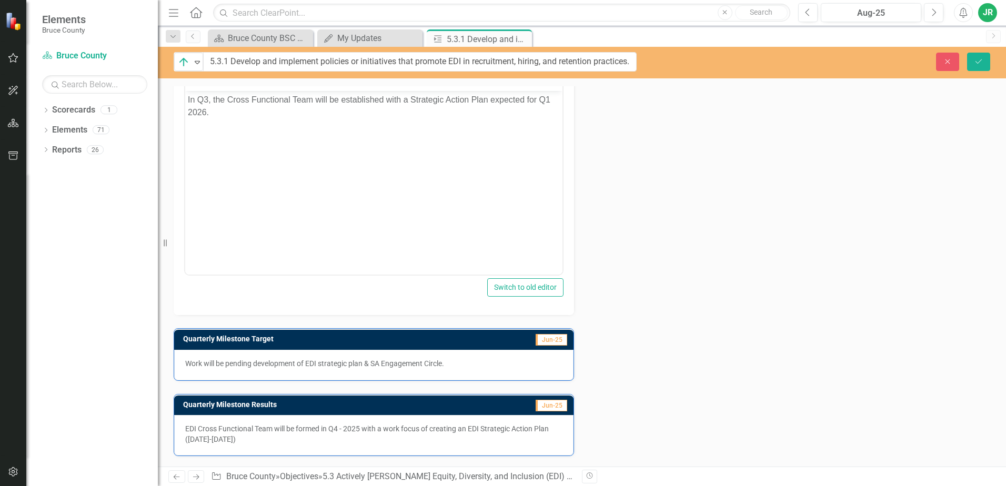
click at [309, 361] on p "Work will be pending development of EDI strategic plan & SA Engagement Circle." at bounding box center [373, 363] width 377 height 11
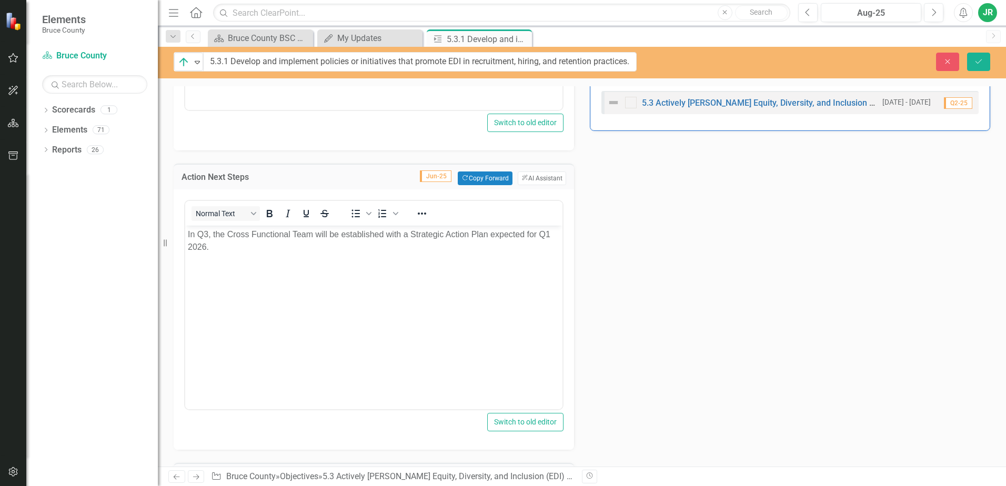
scroll to position [436, 0]
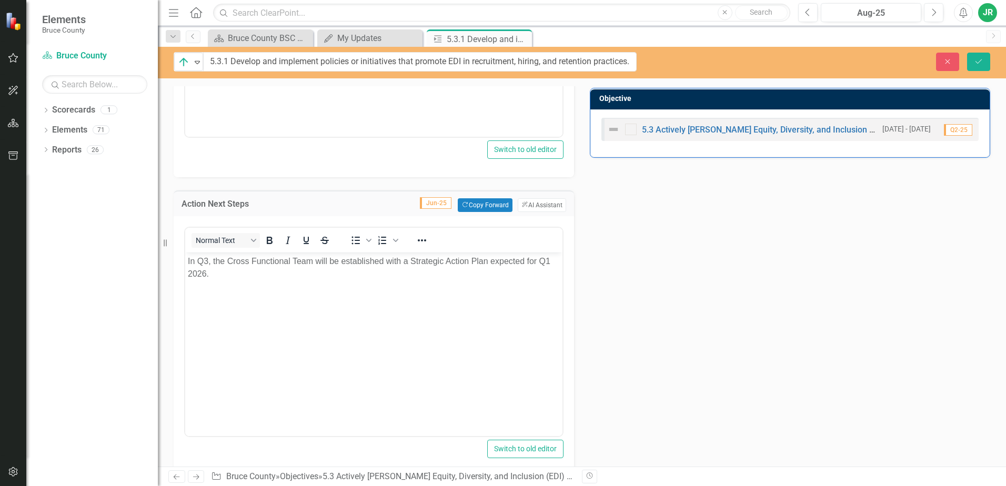
click at [205, 263] on p "In Q3, the Cross Functional Team will be established with a Strategic Action Pl…" at bounding box center [374, 267] width 372 height 25
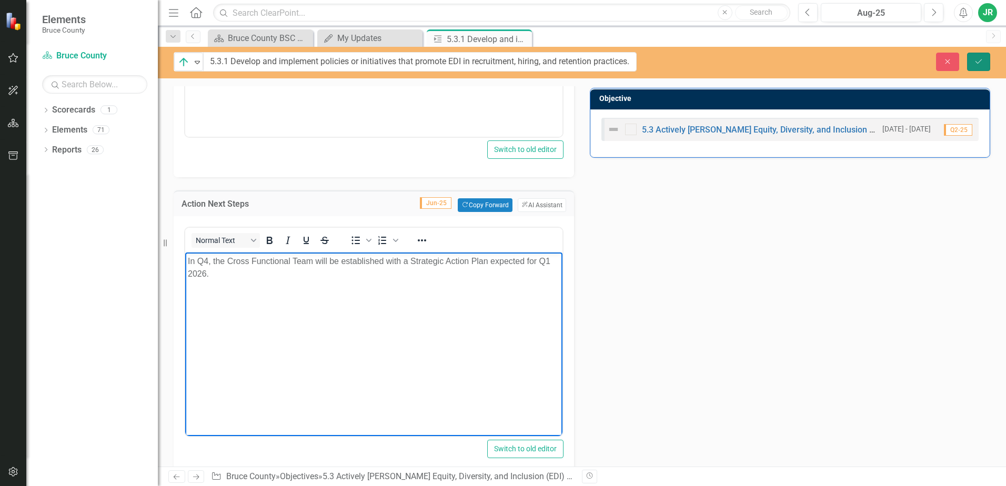
click at [988, 57] on button "Save" at bounding box center [978, 62] width 23 height 18
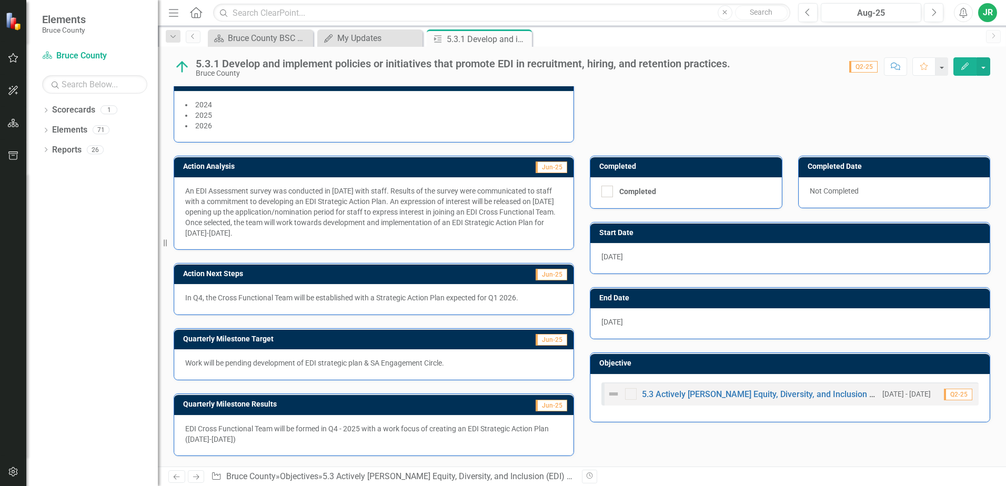
scroll to position [0, 0]
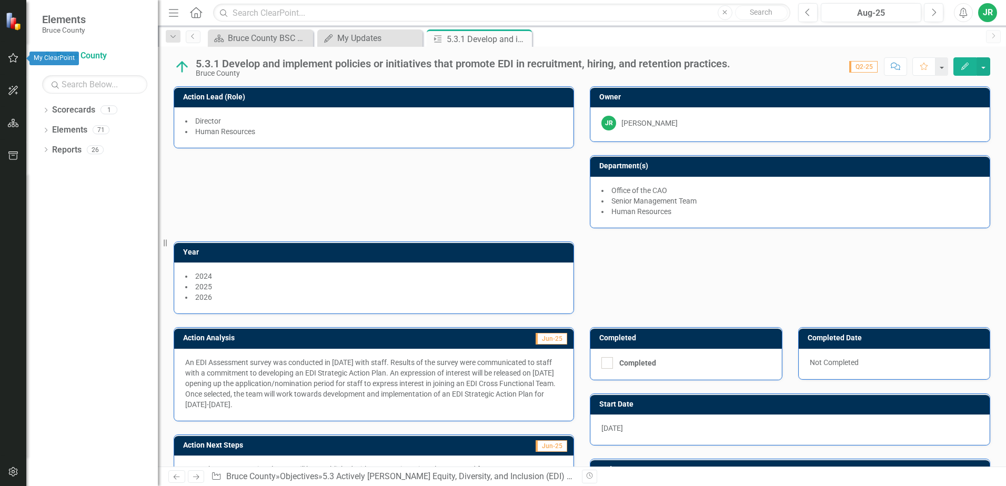
click at [15, 55] on icon "button" at bounding box center [13, 58] width 11 height 8
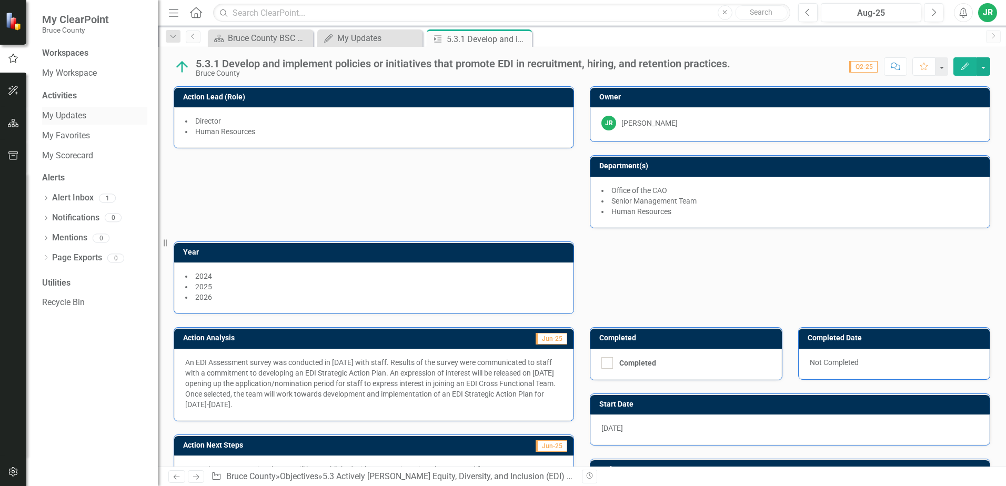
click at [63, 112] on link "My Updates" at bounding box center [94, 116] width 105 height 12
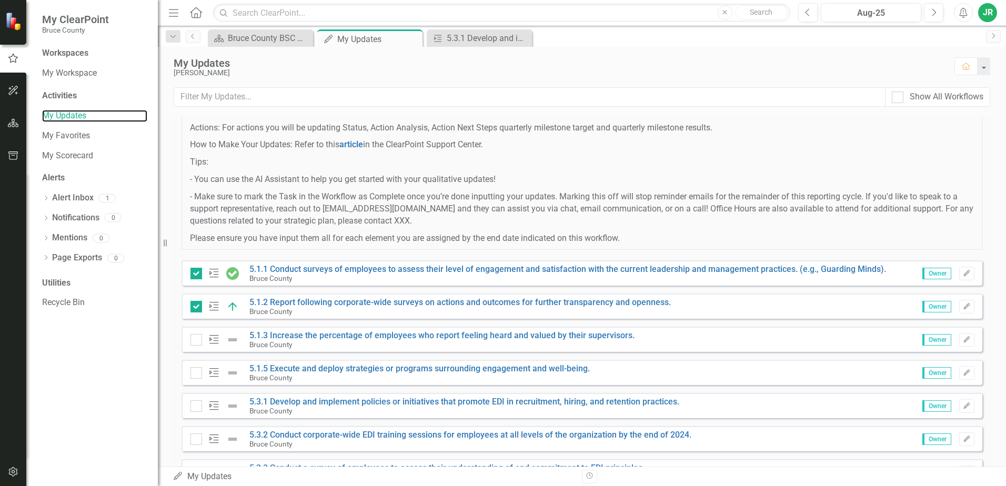
scroll to position [104, 0]
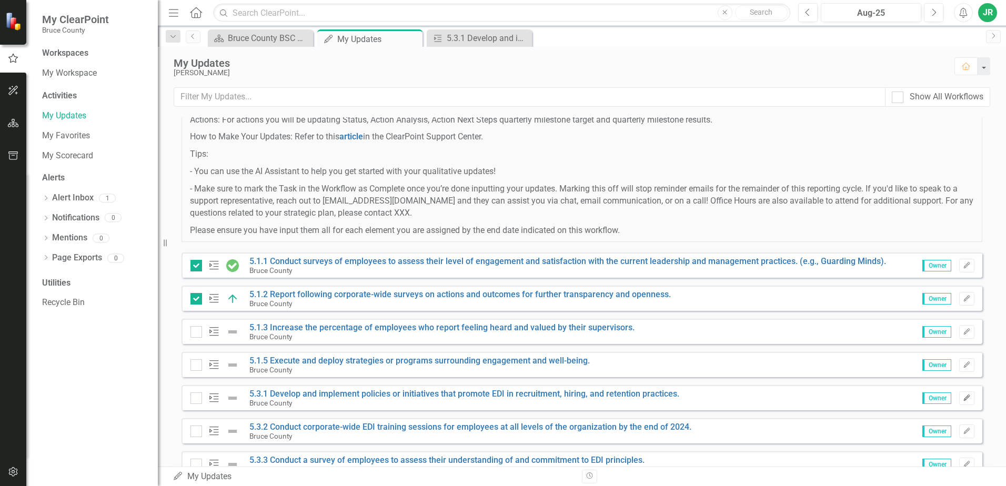
click at [963, 399] on icon "Edit" at bounding box center [967, 398] width 8 height 6
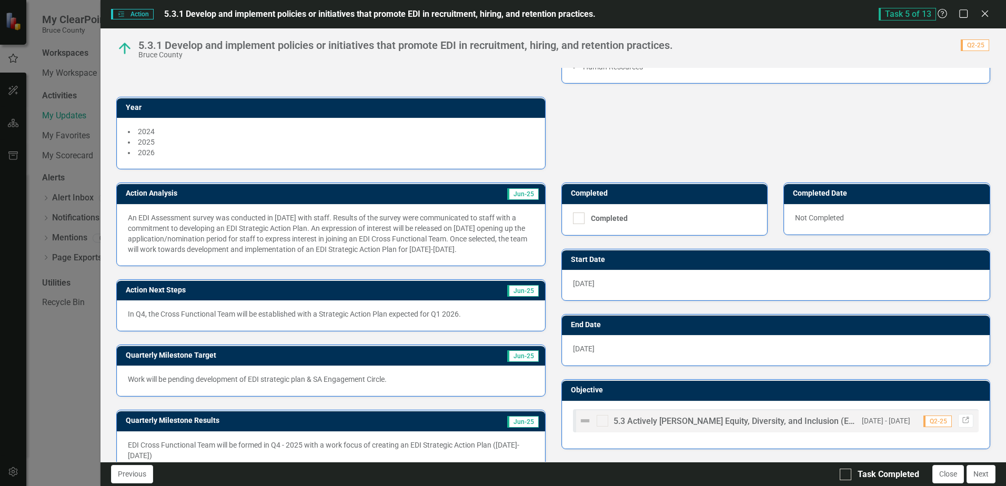
scroll to position [147, 0]
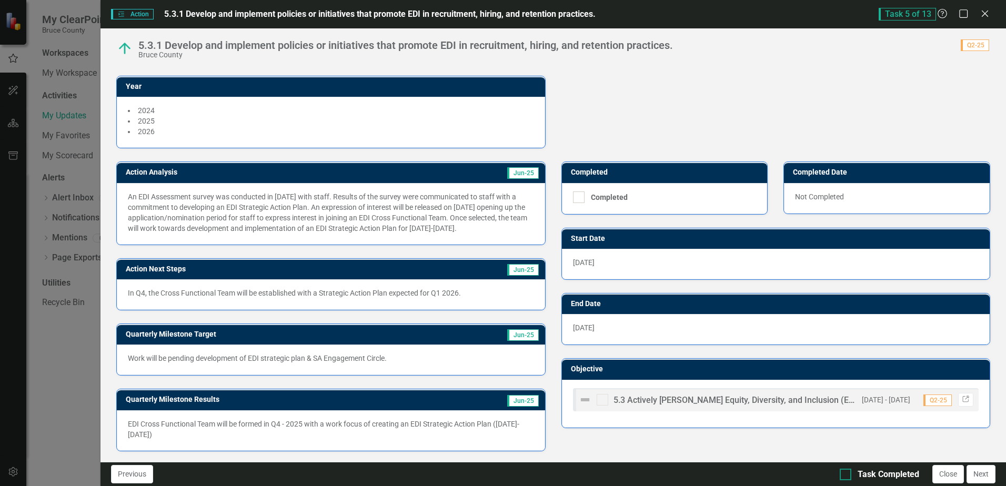
click at [847, 470] on div at bounding box center [846, 475] width 12 height 12
click at [847, 470] on input "Task Completed" at bounding box center [843, 472] width 7 height 7
checkbox input "true"
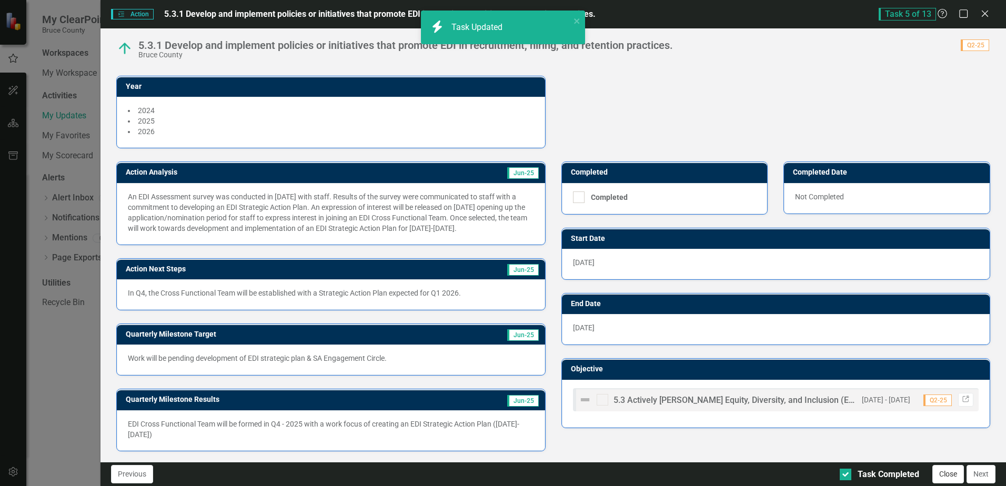
click at [950, 477] on button "Close" at bounding box center [948, 474] width 32 height 18
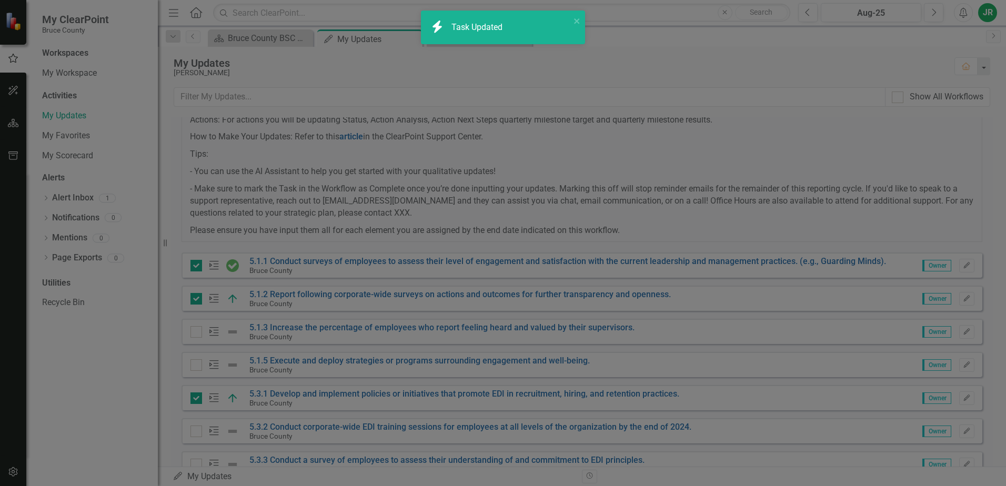
checkbox input "true"
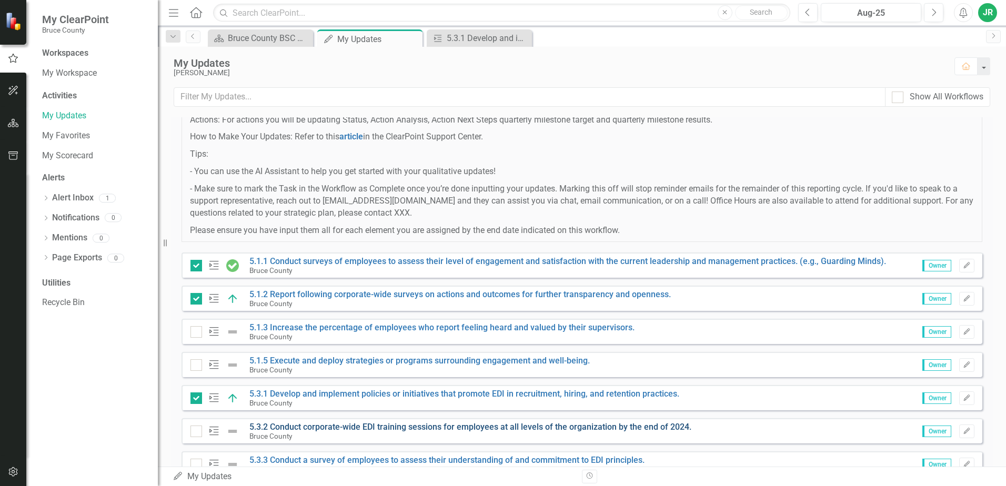
click at [489, 429] on link "5.3.2 Conduct corporate-wide EDI training sessions for employees at all levels …" at bounding box center [470, 427] width 442 height 10
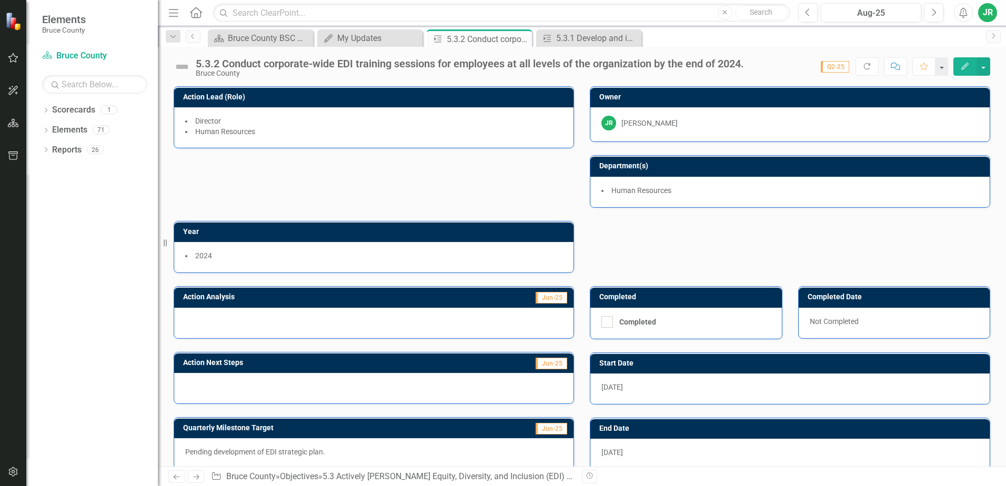
click at [300, 326] on div at bounding box center [373, 323] width 399 height 31
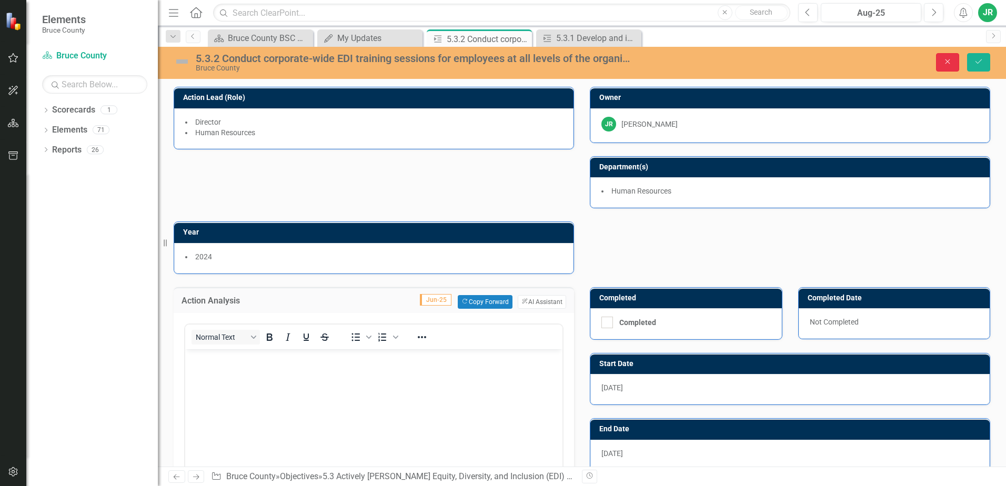
click at [946, 61] on icon "Close" at bounding box center [947, 61] width 9 height 7
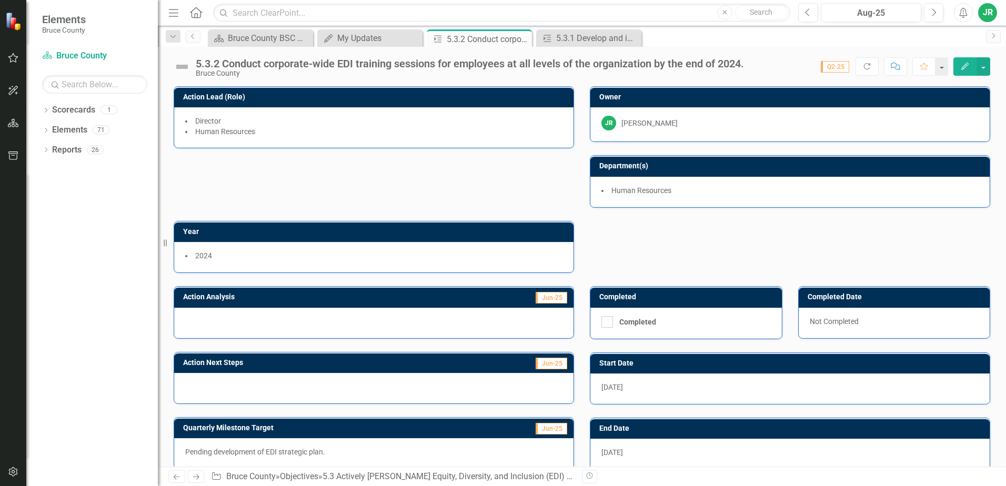
click at [212, 72] on div "Bruce County" at bounding box center [470, 73] width 548 height 8
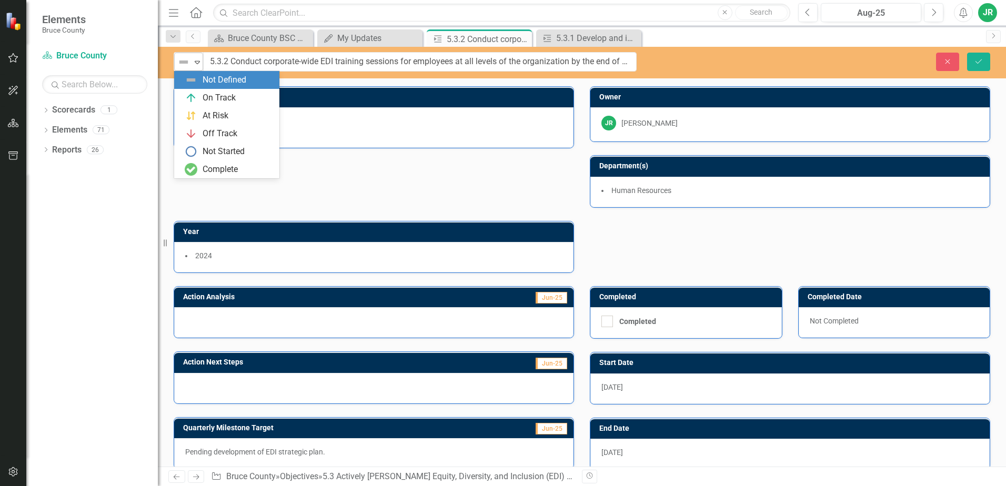
click at [197, 63] on icon at bounding box center [197, 62] width 5 height 3
click at [209, 133] on div "Off Track" at bounding box center [220, 134] width 35 height 12
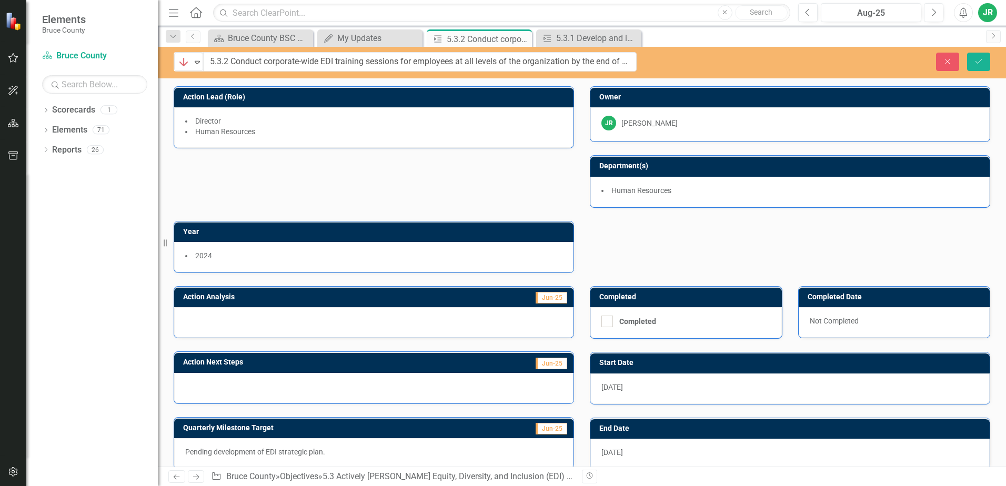
click at [261, 325] on div at bounding box center [373, 322] width 399 height 31
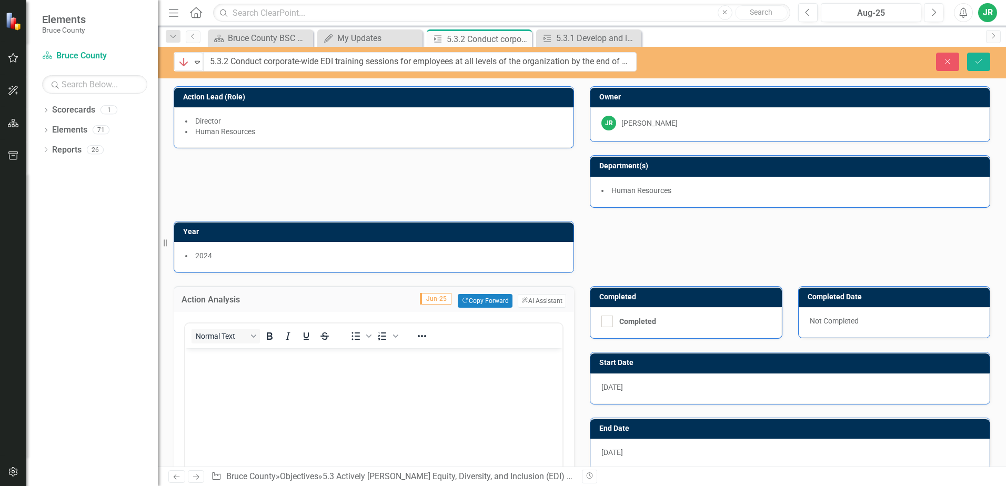
click at [209, 370] on body "Rich Text Area. Press ALT-0 for help." at bounding box center [373, 427] width 377 height 158
